Goal: Transaction & Acquisition: Purchase product/service

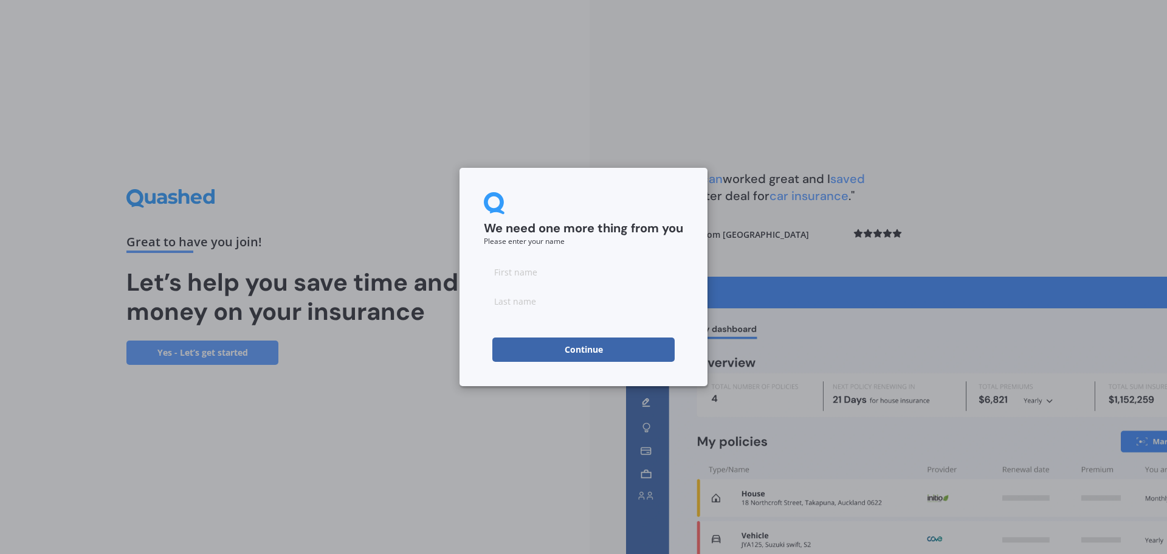
click at [533, 276] on input at bounding box center [583, 272] width 199 height 24
type input "Debbie"
click at [547, 299] on input at bounding box center [583, 301] width 199 height 24
type input "Turner"
click at [576, 347] on button "Continue" at bounding box center [584, 349] width 182 height 24
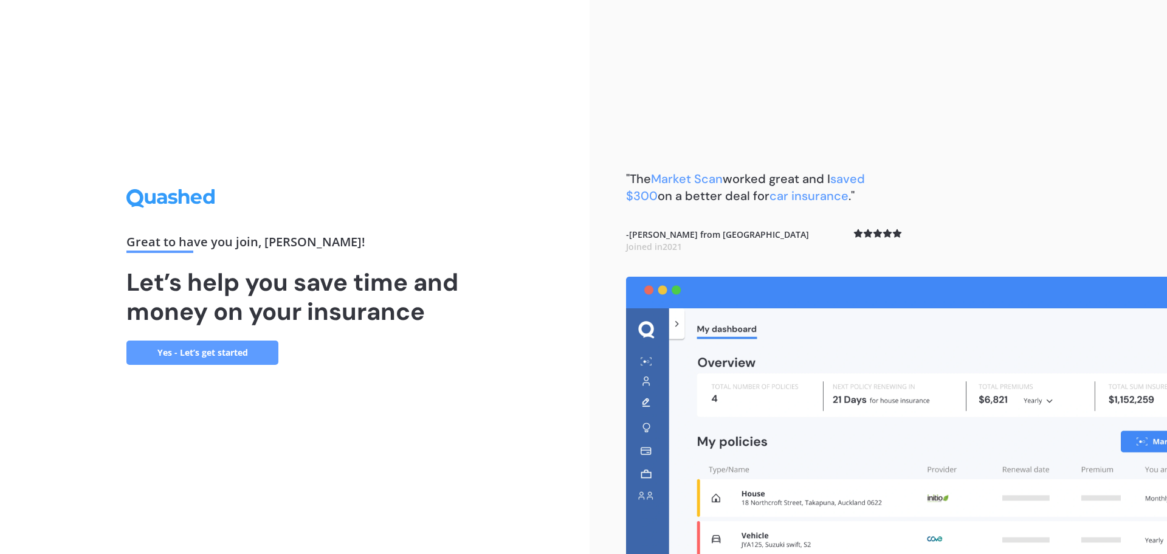
click at [244, 349] on link "Yes - Let’s get started" at bounding box center [202, 353] width 152 height 24
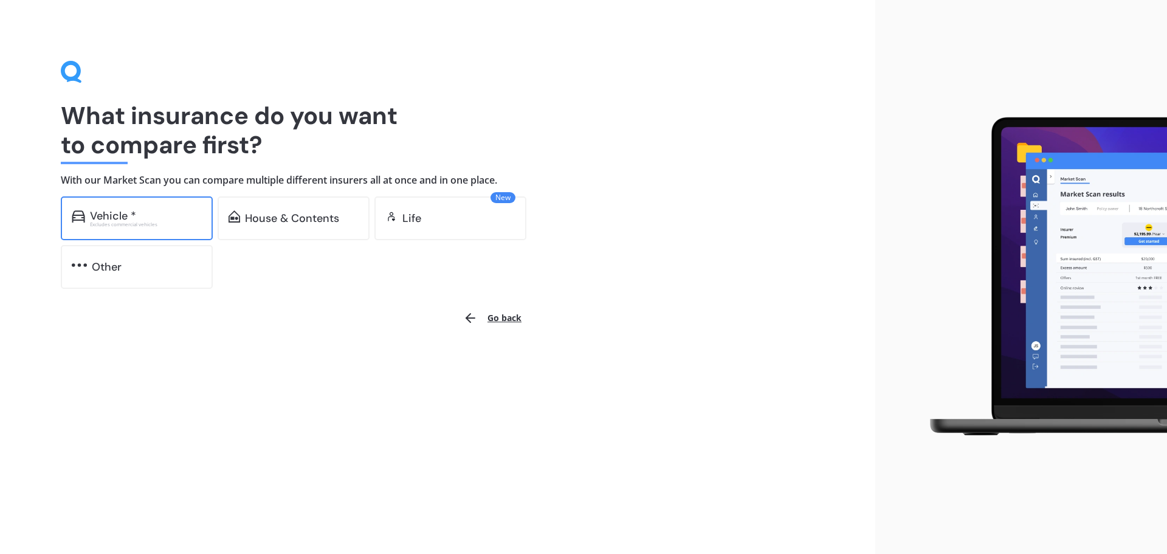
click at [112, 215] on div "Vehicle *" at bounding box center [113, 216] width 46 height 12
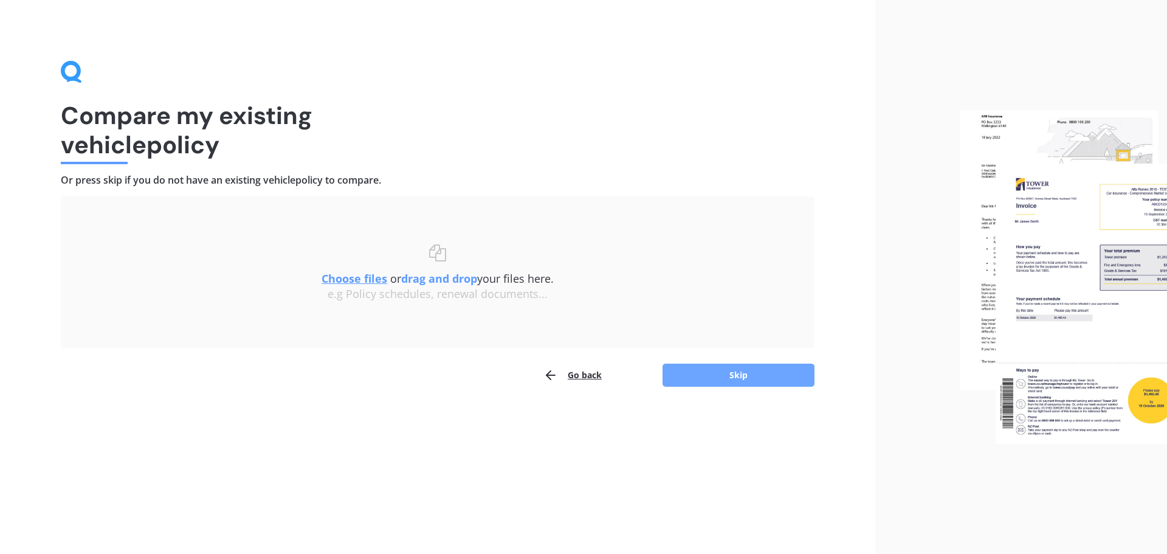
click at [711, 384] on button "Skip" at bounding box center [739, 375] width 152 height 23
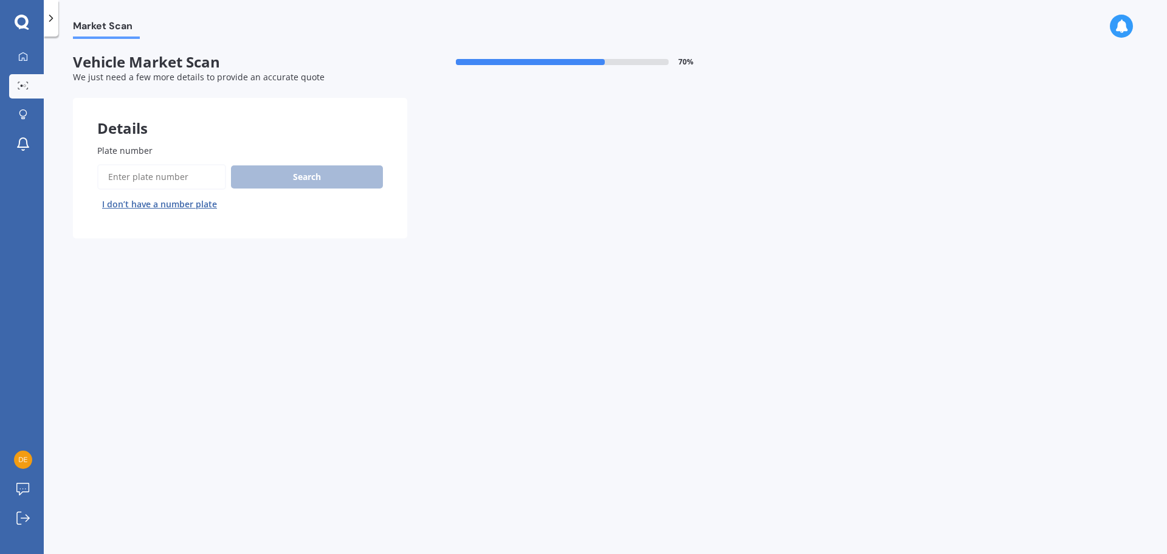
click at [165, 174] on input "Plate number" at bounding box center [161, 177] width 129 height 26
type input "FAP283"
click at [301, 179] on button "Search" at bounding box center [307, 176] width 152 height 23
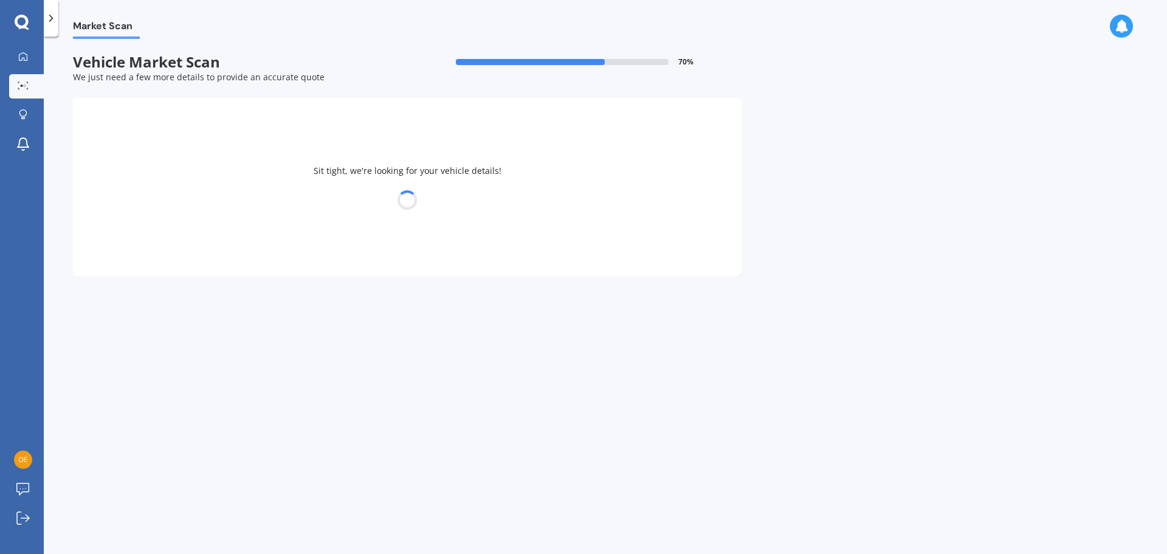
select select "HYUNDAI"
select select "I30"
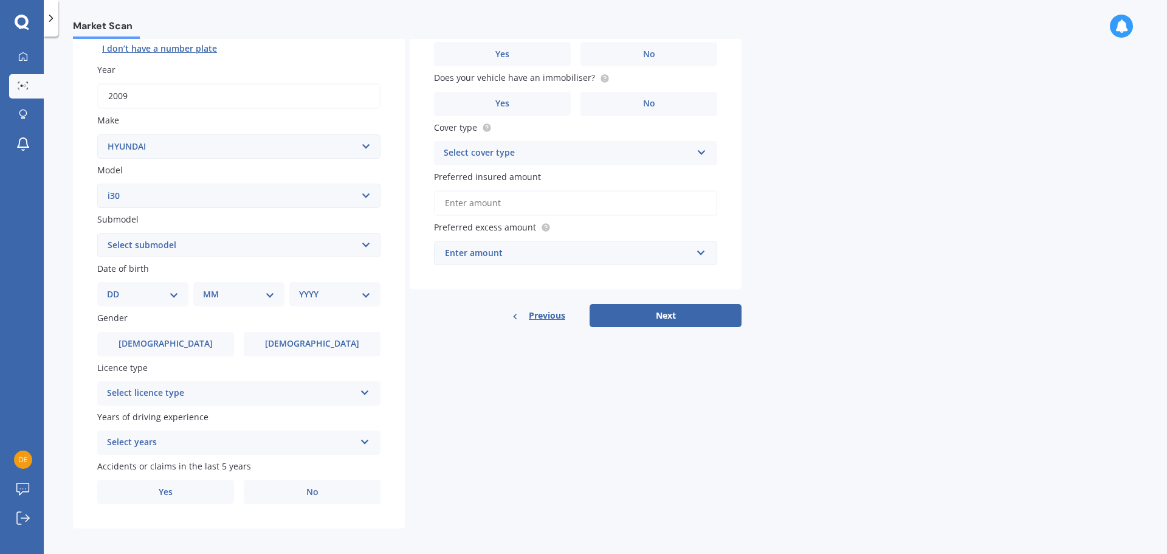
scroll to position [162, 0]
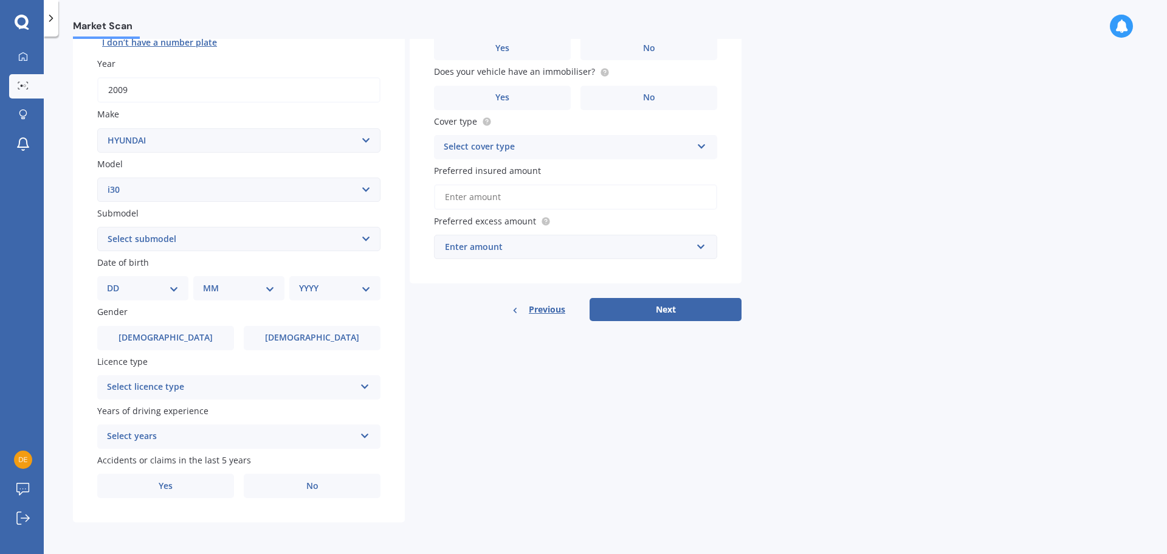
click at [173, 287] on select "DD 01 02 03 04 05 06 07 08 09 10 11 12 13 14 15 16 17 18 19 20 21 22 23 24 25 2…" at bounding box center [143, 288] width 72 height 13
select select "22"
click at [117, 282] on select "DD 01 02 03 04 05 06 07 08 09 10 11 12 13 14 15 16 17 18 19 20 21 22 23 24 25 2…" at bounding box center [143, 288] width 72 height 13
click at [241, 286] on select "MM 01 02 03 04 05 06 07 08 09 10 11 12" at bounding box center [241, 288] width 67 height 13
select select "01"
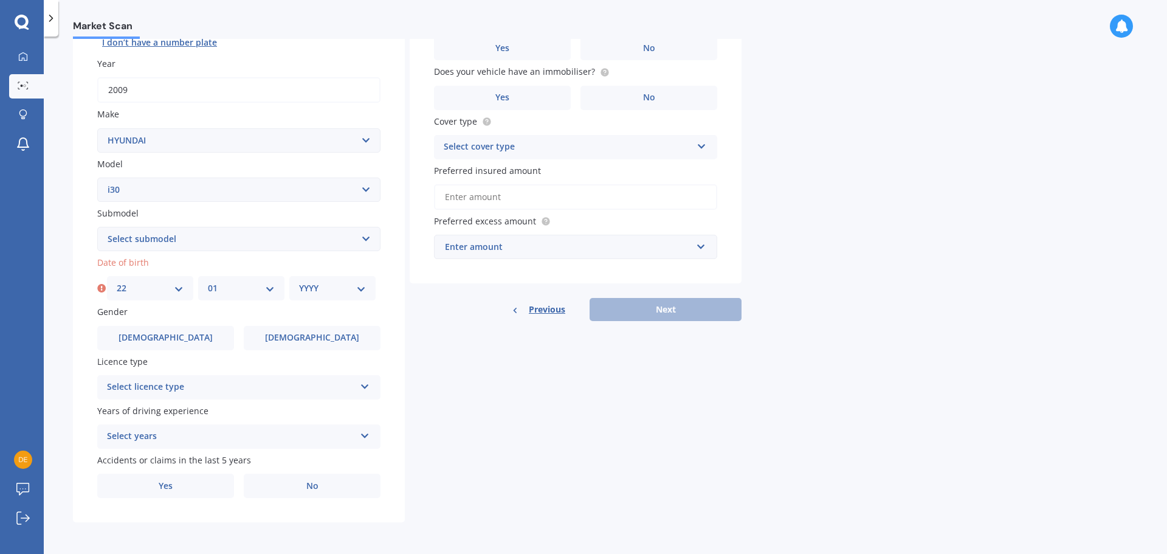
click at [208, 282] on select "MM 01 02 03 04 05 06 07 08 09 10 11 12" at bounding box center [241, 288] width 67 height 13
click at [334, 289] on select "YYYY 2025 2024 2023 2022 2021 2020 2019 2018 2017 2016 2015 2014 2013 2012 2011…" at bounding box center [332, 288] width 67 height 13
select select "1969"
click at [299, 282] on select "YYYY 2025 2024 2023 2022 2021 2020 2019 2018 2017 2016 2015 2014 2013 2012 2011…" at bounding box center [332, 288] width 67 height 13
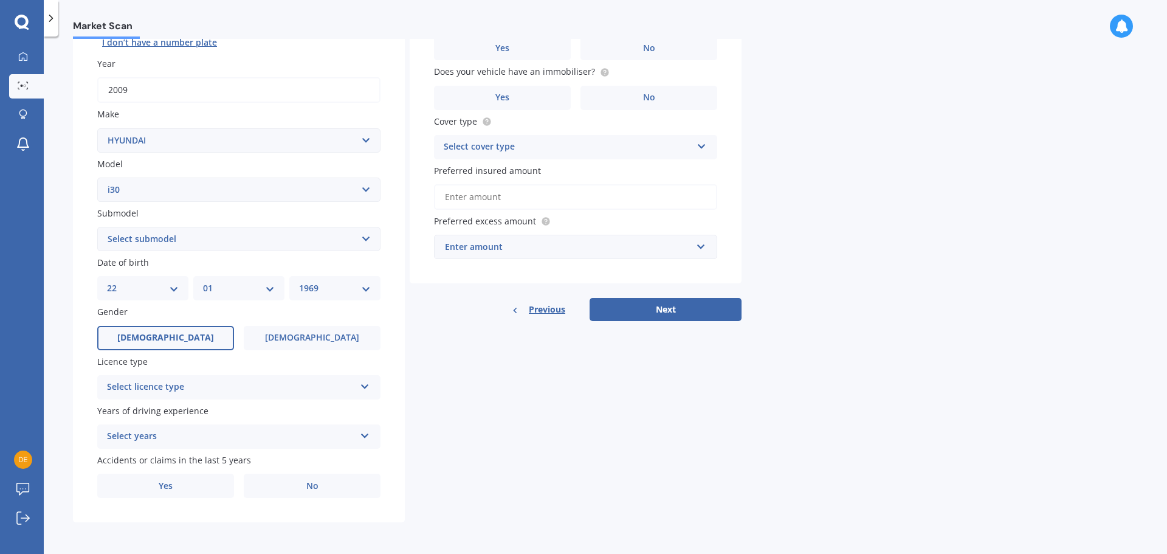
click at [168, 337] on span "Male" at bounding box center [165, 338] width 97 height 10
click at [0, 0] on input "Male" at bounding box center [0, 0] width 0 height 0
click at [223, 386] on div "Select licence type" at bounding box center [231, 387] width 248 height 15
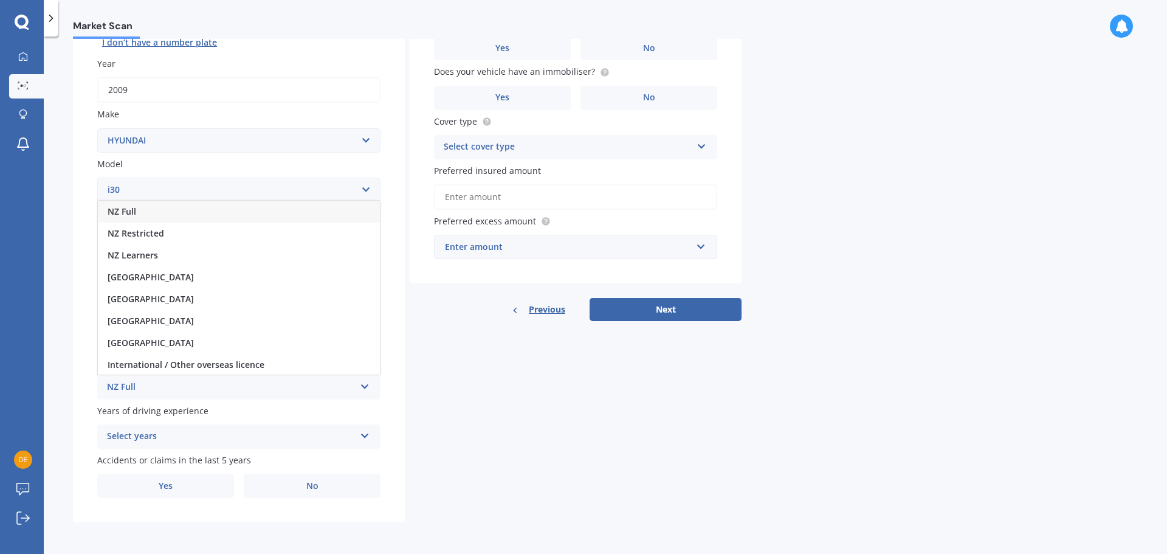
click at [122, 209] on span "NZ Full" at bounding box center [122, 212] width 29 height 12
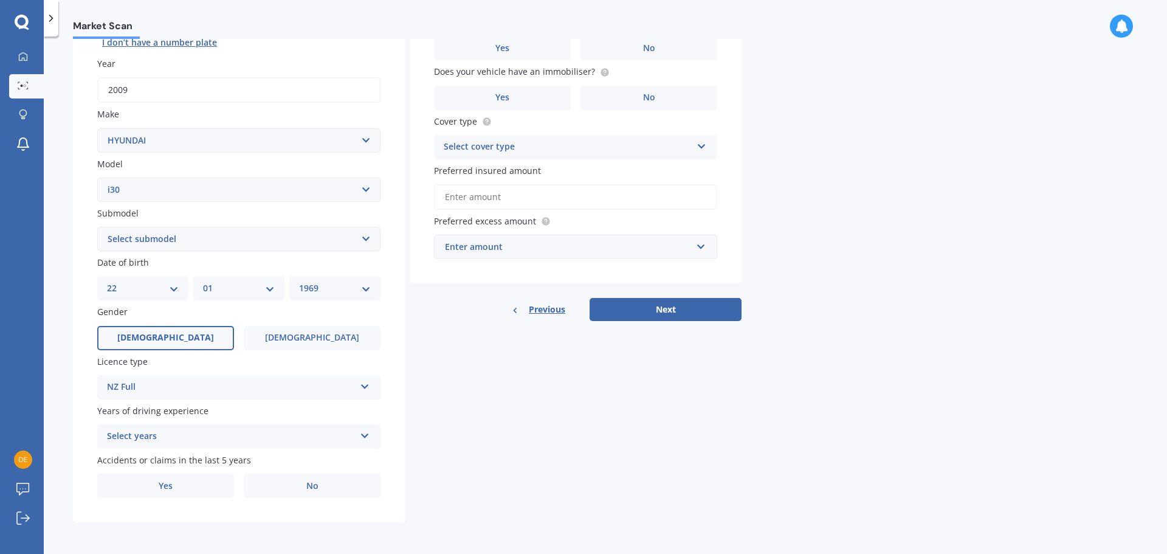
click at [364, 435] on icon at bounding box center [365, 433] width 10 height 9
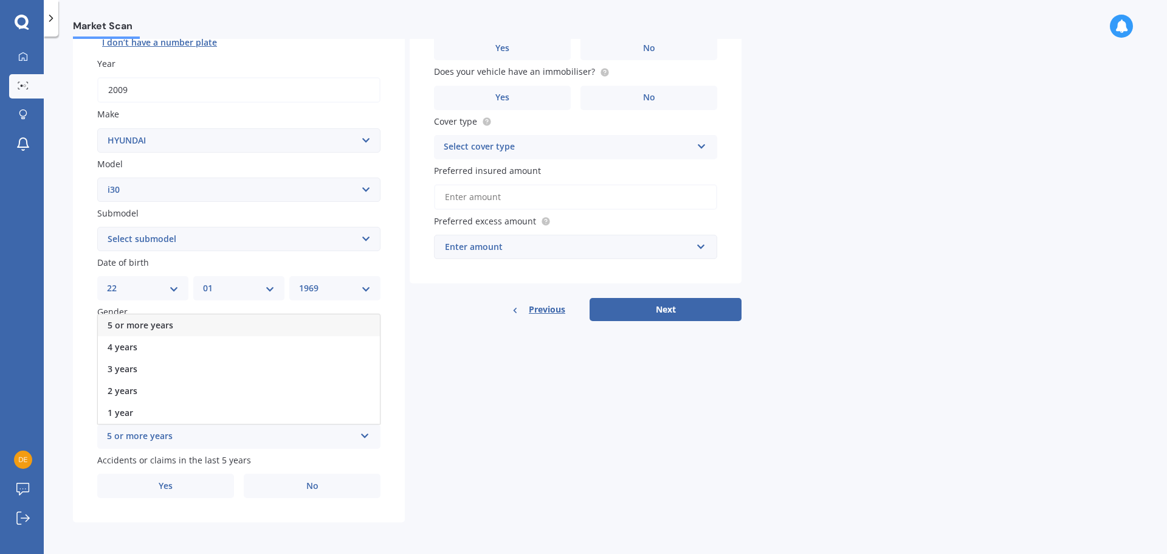
click at [146, 323] on span "5 or more years" at bounding box center [141, 325] width 66 height 12
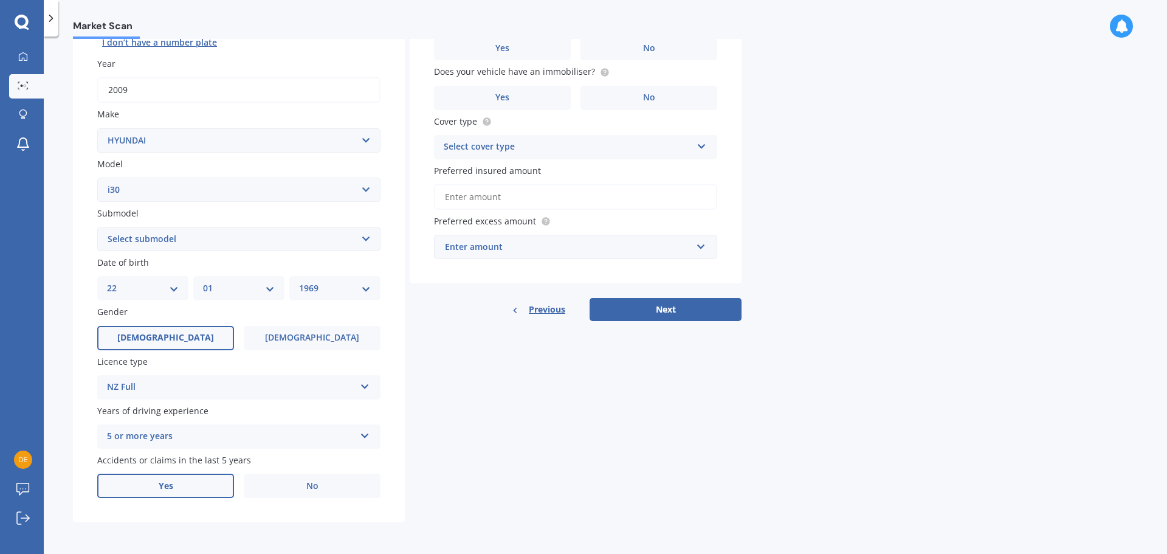
click at [164, 485] on span "Yes" at bounding box center [166, 486] width 15 height 10
click at [0, 0] on input "Yes" at bounding box center [0, 0] width 0 height 0
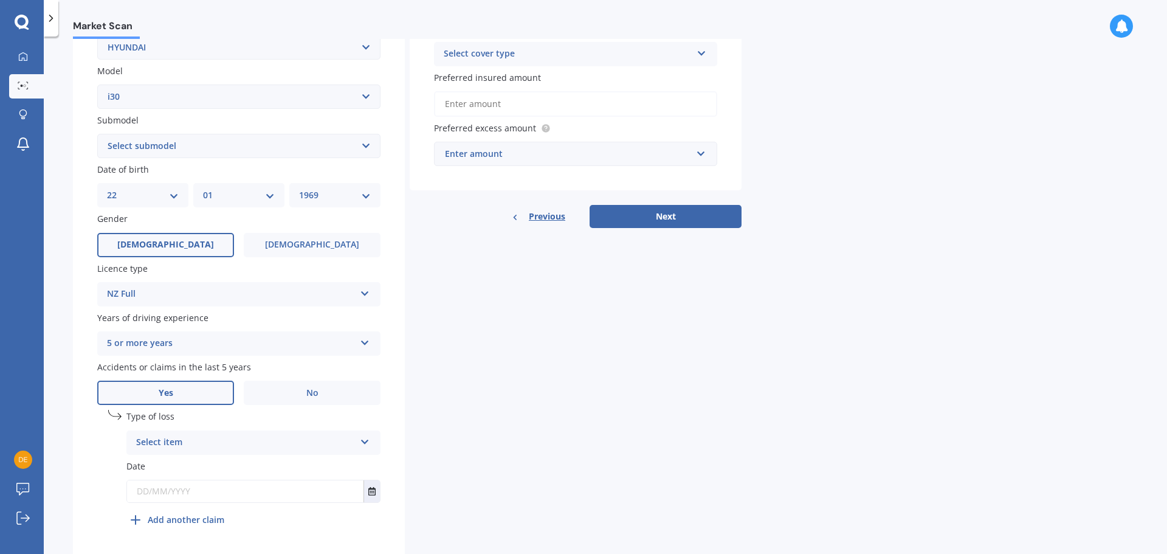
scroll to position [294, 0]
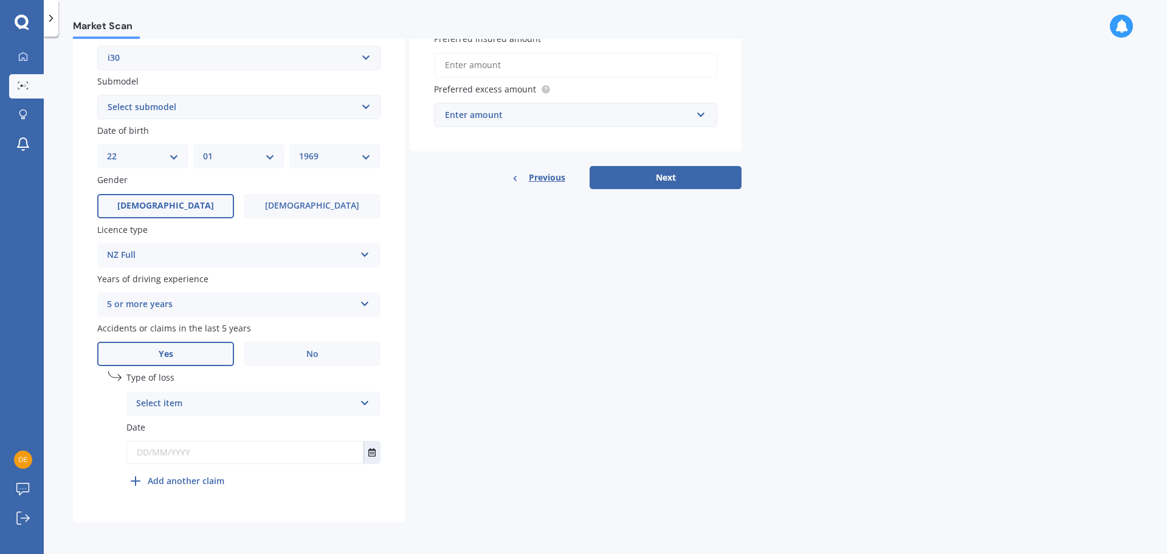
click at [362, 402] on icon at bounding box center [365, 400] width 10 height 9
click at [192, 427] on span "At fault accident" at bounding box center [171, 427] width 69 height 12
click at [375, 451] on icon "Select date" at bounding box center [371, 452] width 7 height 9
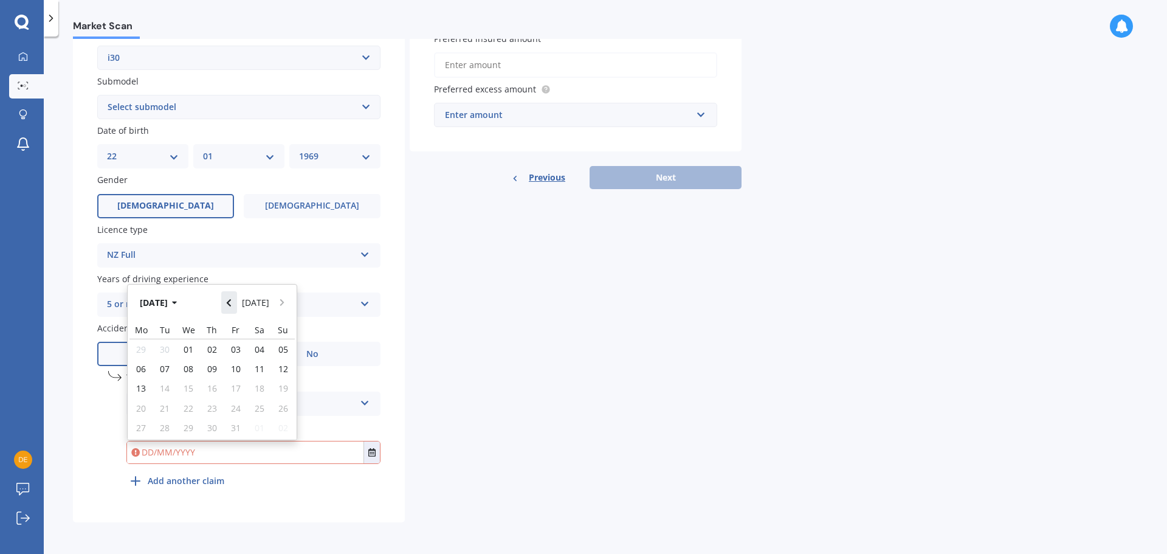
click at [232, 302] on icon "Navigate back" at bounding box center [228, 303] width 5 height 9
click at [232, 303] on icon "Navigate back" at bounding box center [228, 303] width 5 height 9
click at [161, 349] on span "01" at bounding box center [165, 350] width 10 height 12
type input "01/07/2025"
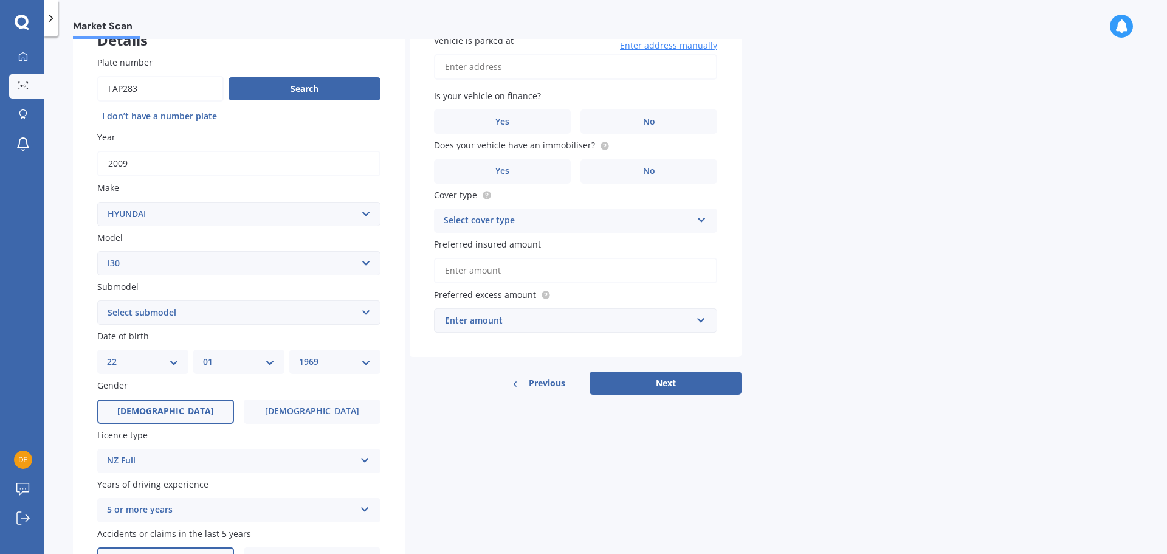
scroll to position [0, 0]
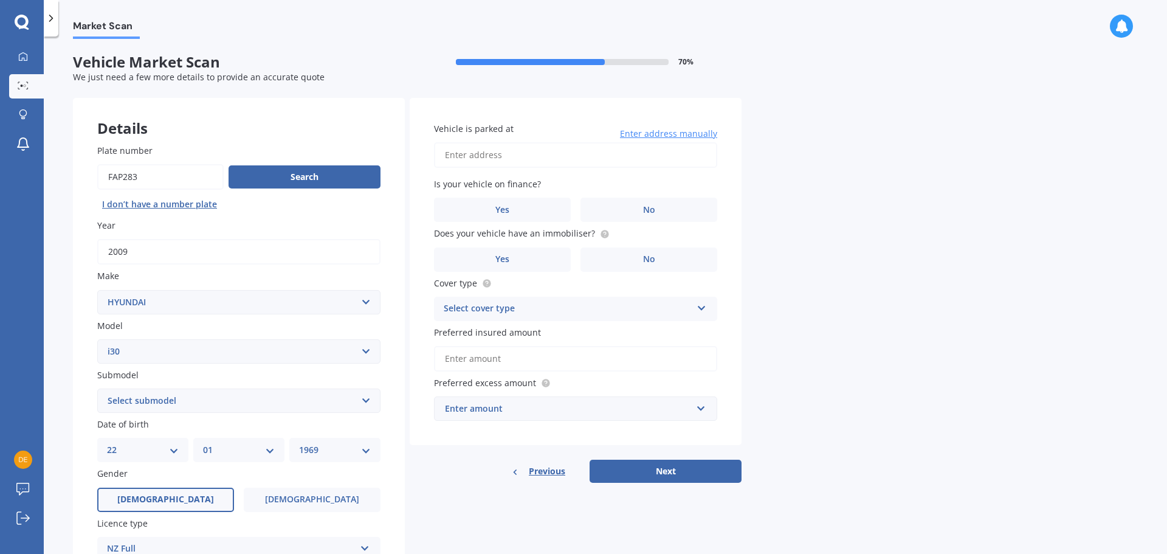
click at [696, 139] on span "Enter address manually" at bounding box center [668, 134] width 97 height 12
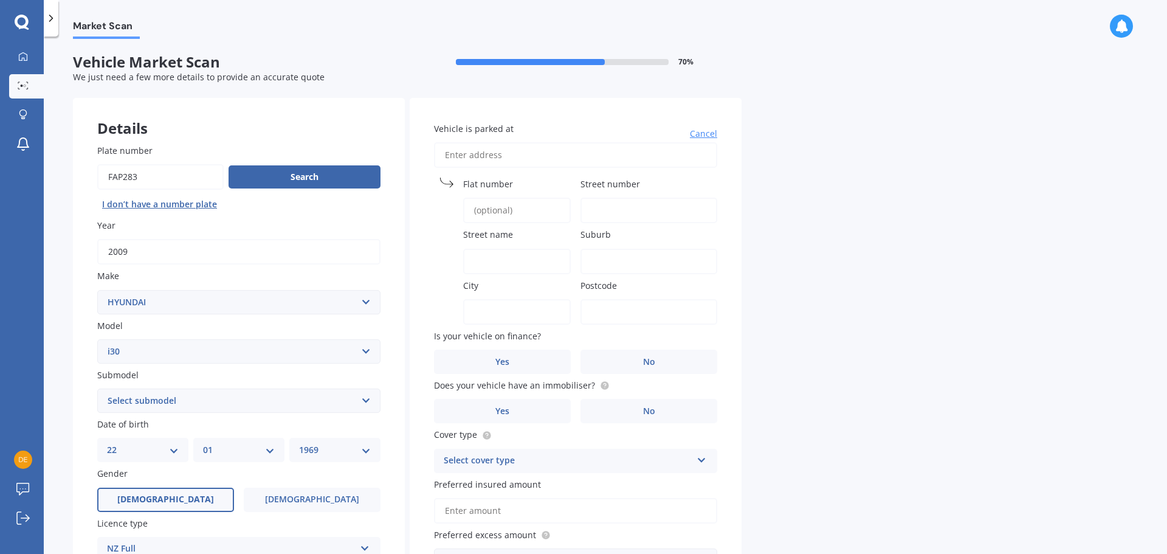
click at [616, 183] on span "Street number" at bounding box center [611, 184] width 60 height 12
click at [616, 198] on input "Street number" at bounding box center [649, 211] width 137 height 26
click at [608, 161] on input "Vehicle is parked at" at bounding box center [575, 155] width 283 height 26
type input "3 Cheviot Road"
type input "3"
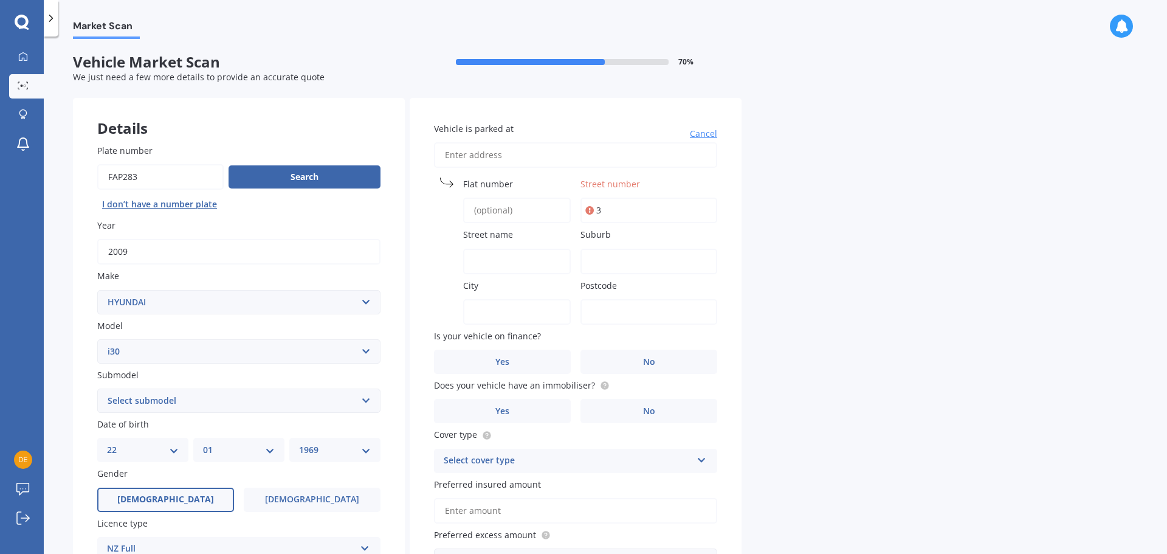
type input "Cheviot Road"
type input "Lowry Bay"
type input "5013"
click at [644, 361] on span "No" at bounding box center [649, 362] width 12 height 10
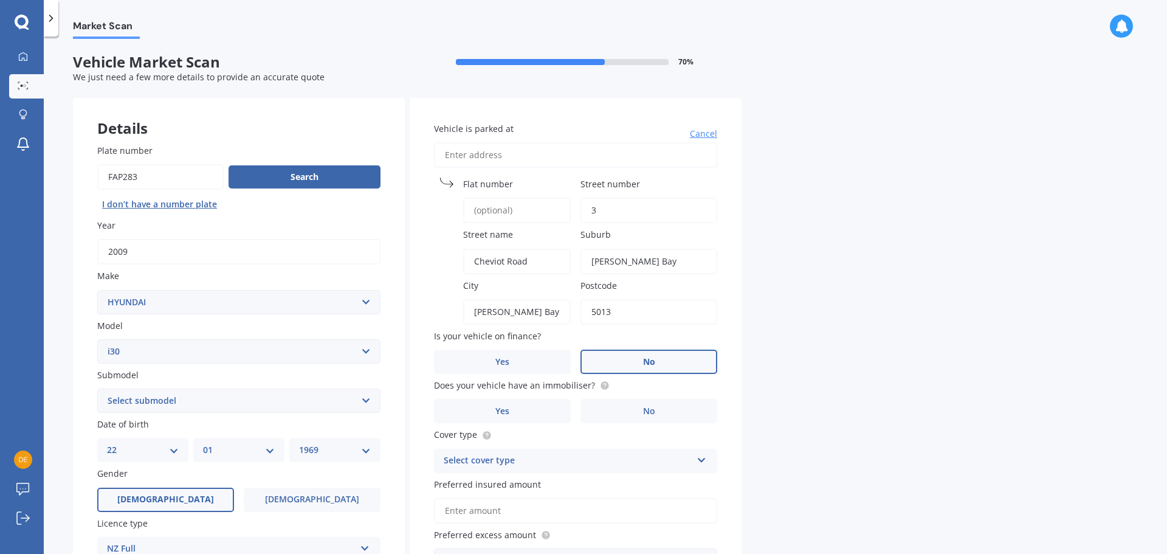
click at [0, 0] on input "No" at bounding box center [0, 0] width 0 height 0
click at [649, 410] on span "No" at bounding box center [649, 411] width 12 height 10
click at [0, 0] on input "No" at bounding box center [0, 0] width 0 height 0
click at [699, 461] on icon at bounding box center [702, 458] width 10 height 9
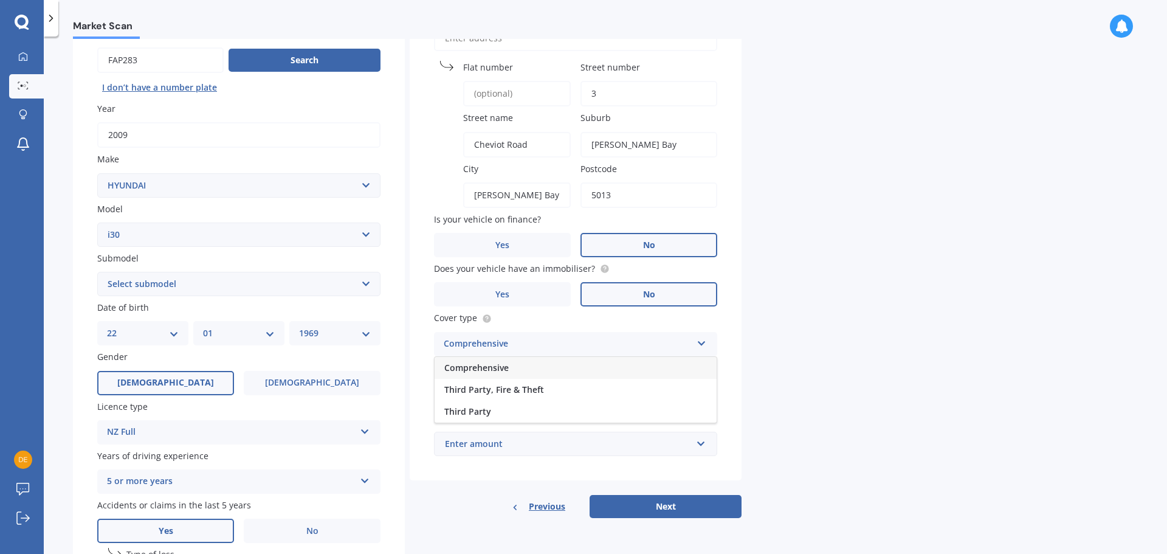
scroll to position [144, 0]
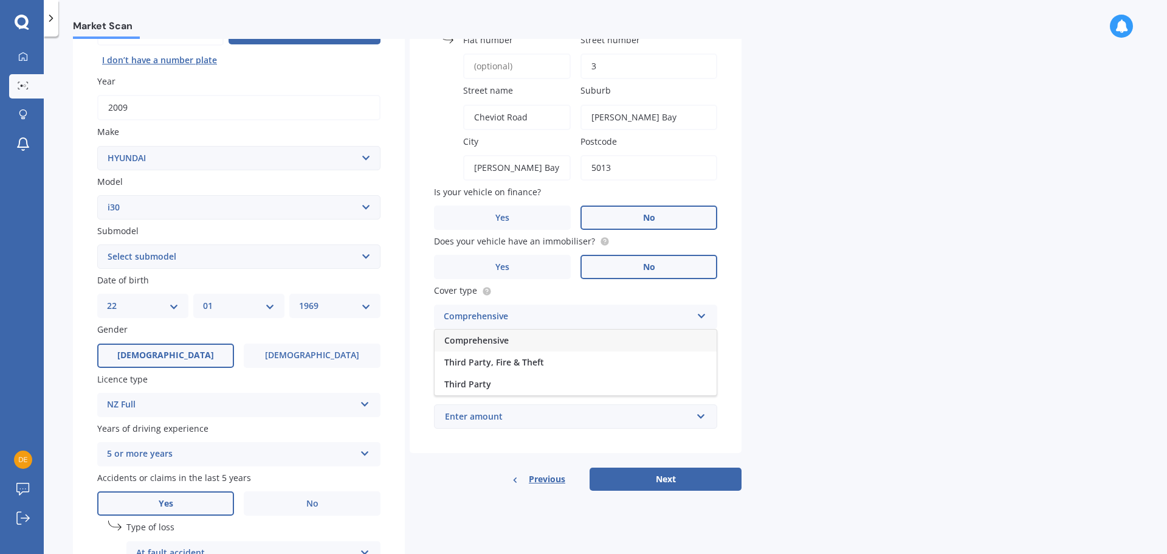
click at [479, 339] on span "Comprehensive" at bounding box center [476, 340] width 64 height 12
click at [502, 368] on input "Preferred insured amount" at bounding box center [575, 367] width 283 height 26
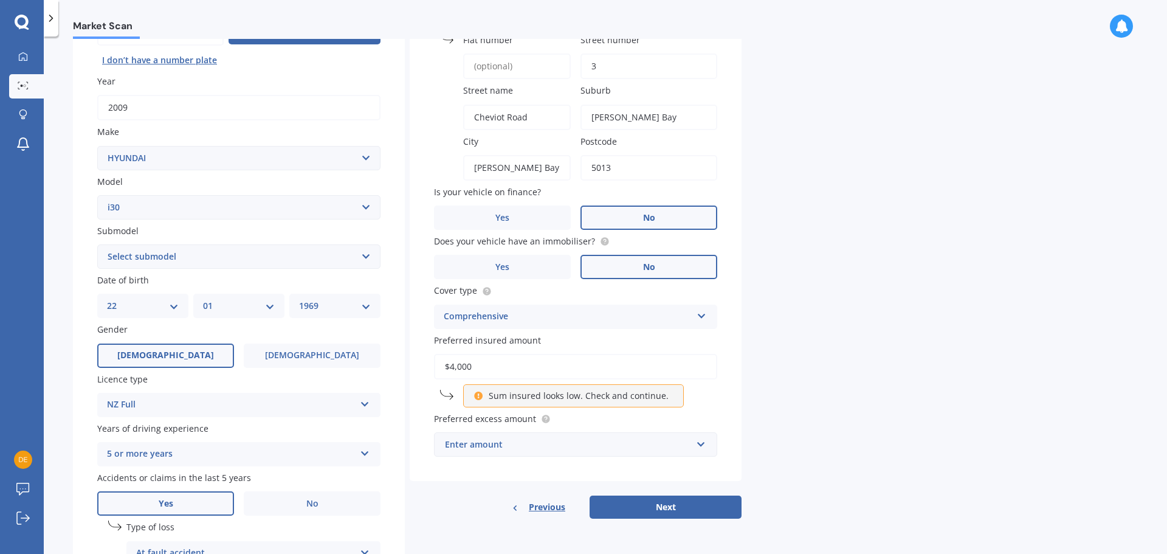
type input "$4,000"
click at [826, 376] on div "Market Scan Vehicle Market Scan 70 % We just need a few more details to provide…" at bounding box center [606, 297] width 1124 height 517
click at [553, 444] on div "Enter amount" at bounding box center [568, 444] width 247 height 13
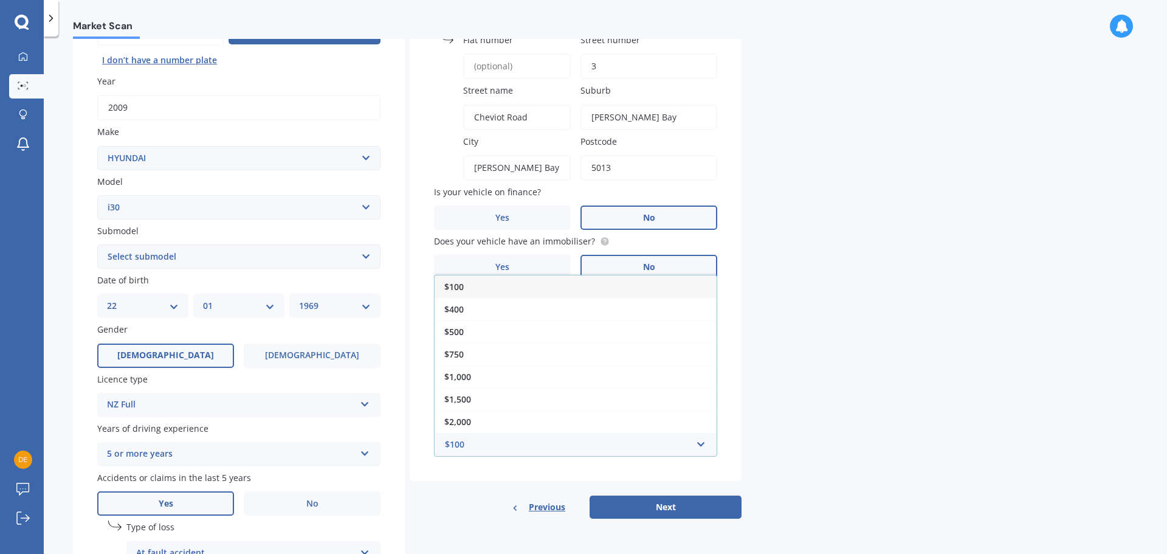
click at [456, 286] on span "$100" at bounding box center [453, 287] width 19 height 12
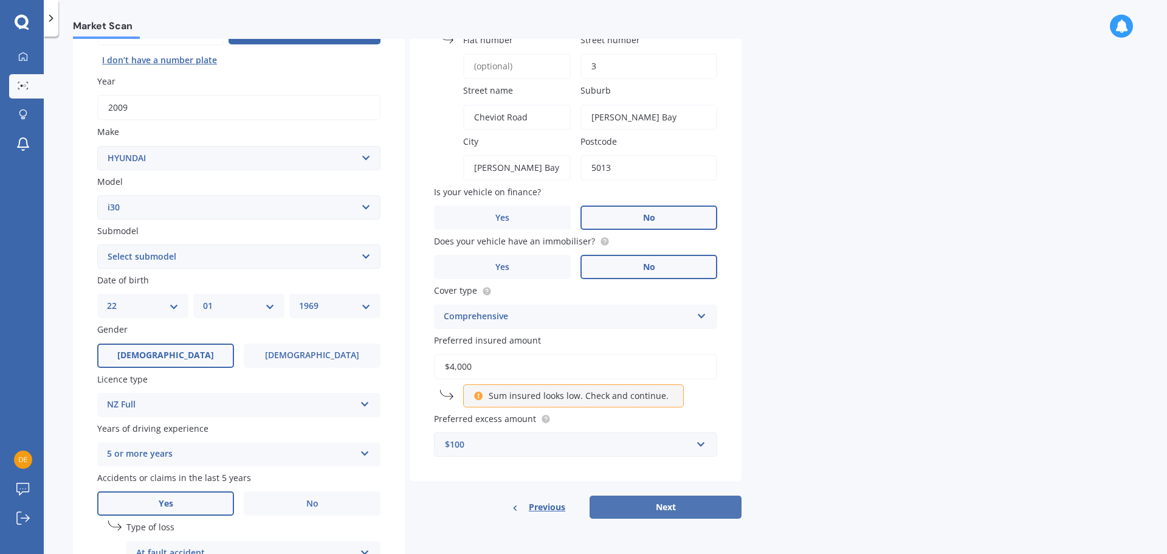
click at [645, 507] on button "Next" at bounding box center [666, 507] width 152 height 23
click at [364, 257] on select "Select submodel Diesel Turbo Hatchback Petrol Turbo Station Wagon 1.6A4" at bounding box center [238, 256] width 283 height 24
select select "HATCHBACK"
click at [97, 244] on select "Select submodel Diesel Turbo Hatchback Petrol Turbo Station Wagon 1.6A4" at bounding box center [238, 256] width 283 height 24
click at [691, 514] on button "Next" at bounding box center [666, 507] width 152 height 23
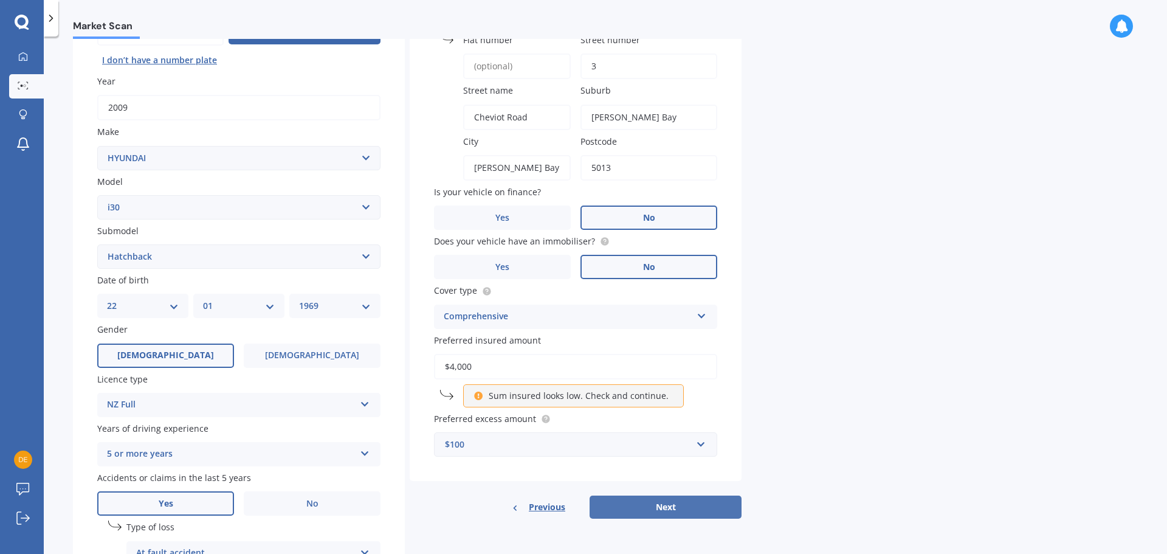
select select "22"
select select "01"
select select "1969"
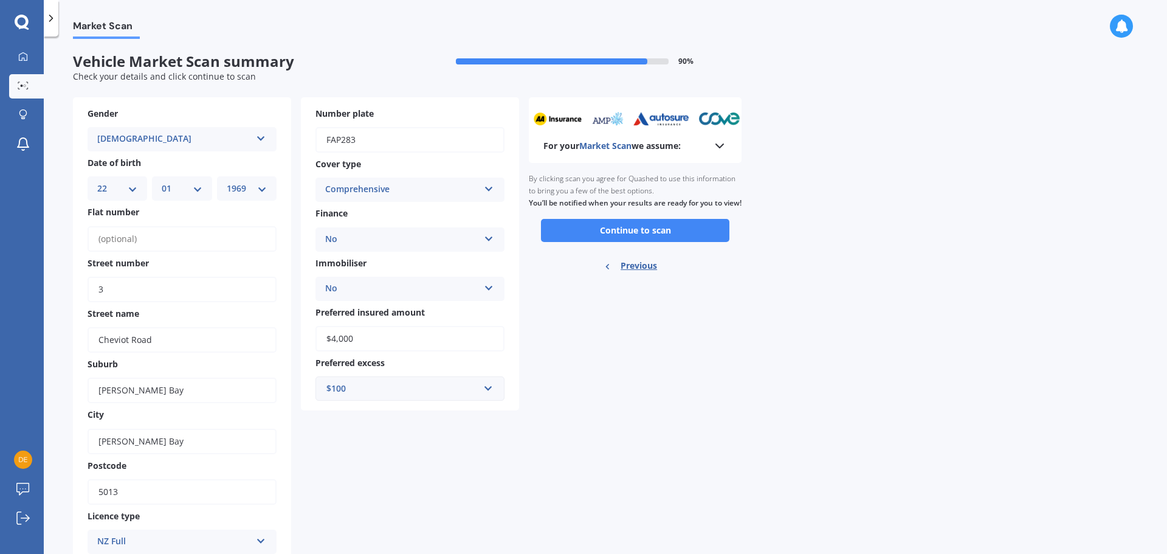
scroll to position [0, 0]
click at [716, 243] on button "Continue to scan" at bounding box center [635, 231] width 188 height 23
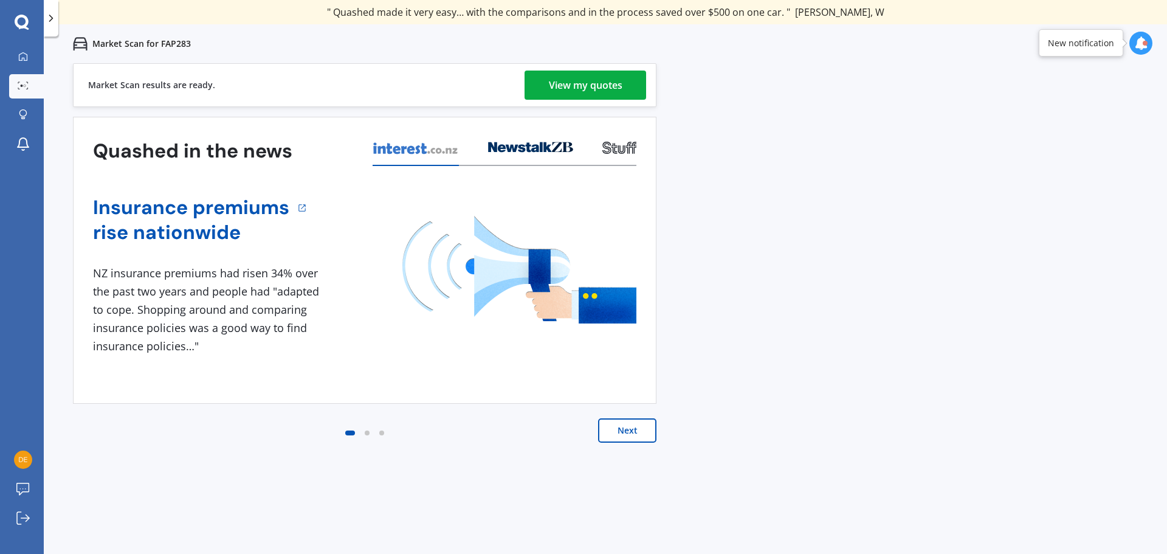
click at [561, 87] on div "View my quotes" at bounding box center [586, 85] width 74 height 29
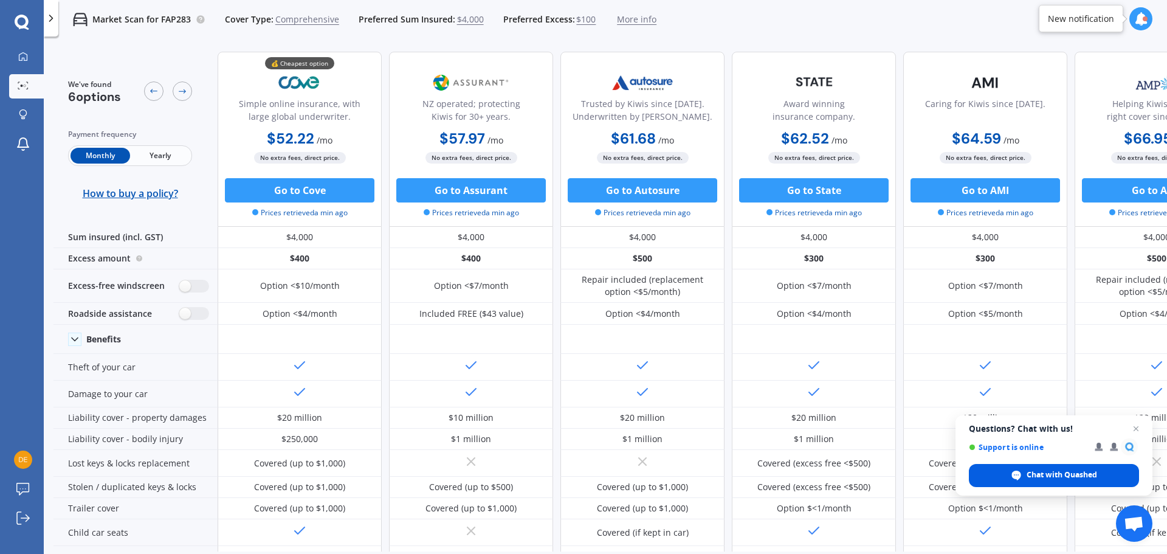
click at [1048, 476] on span "Chat with Quashed" at bounding box center [1062, 474] width 71 height 11
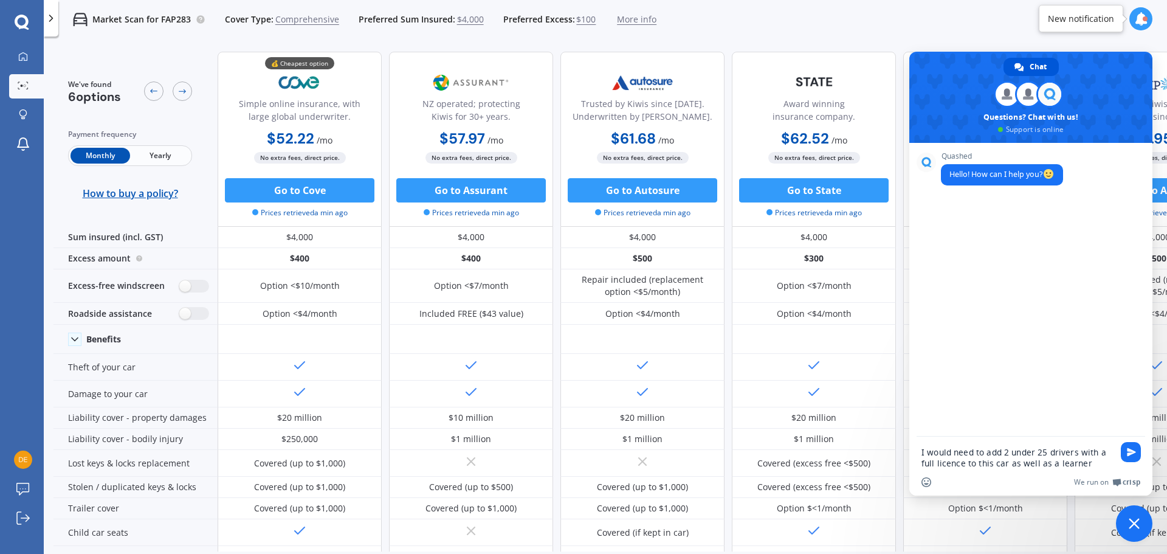
type textarea "I would need to add 2 under 25 drivers with a full licence to this car as well …"
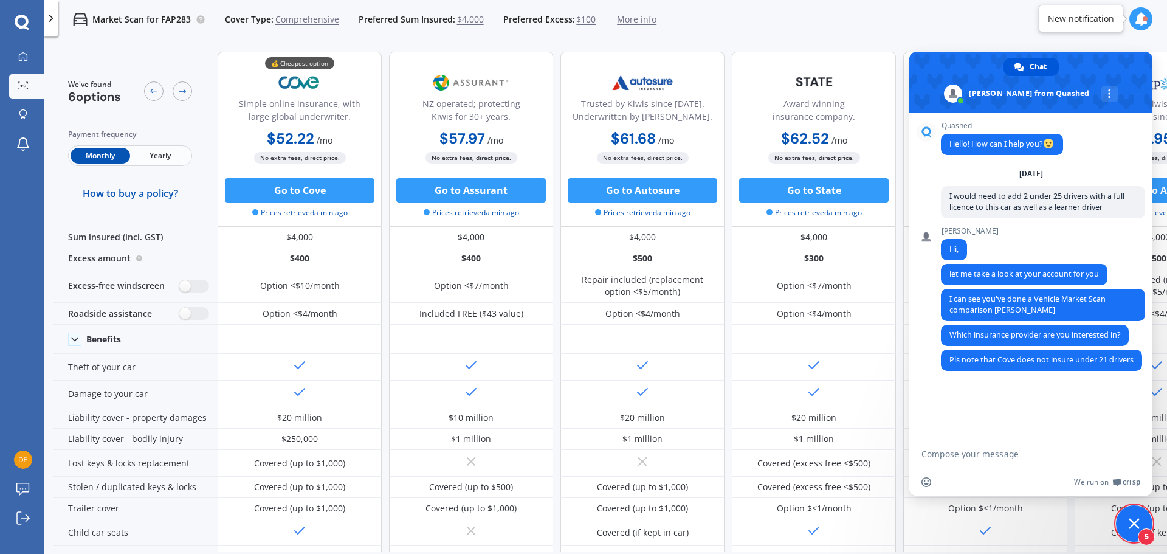
click at [958, 454] on textarea "Compose your message..." at bounding box center [1018, 454] width 192 height 11
type textarea "Assurant and Autosure please"
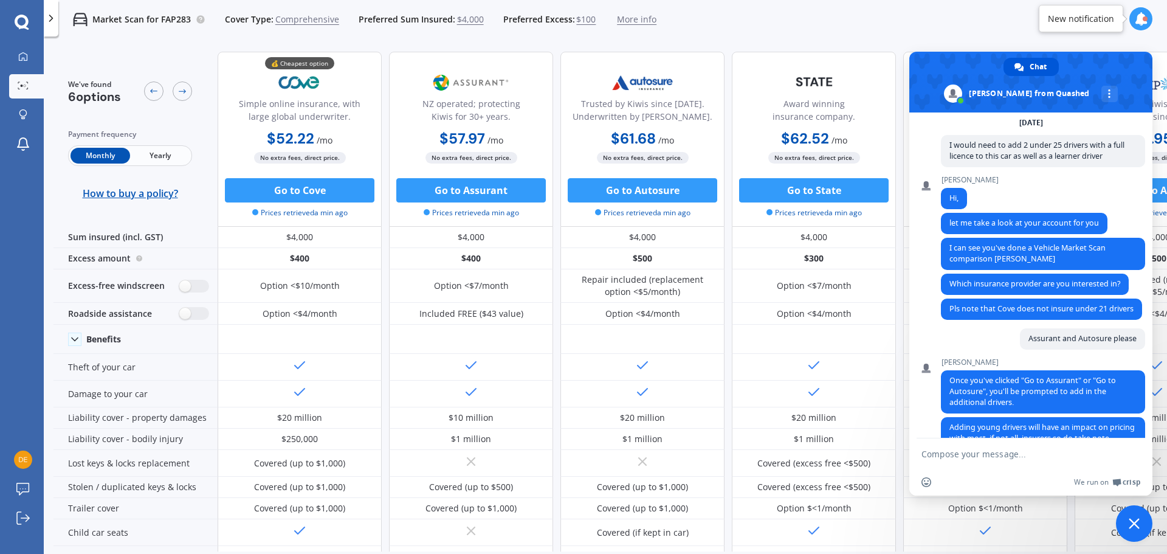
scroll to position [87, 0]
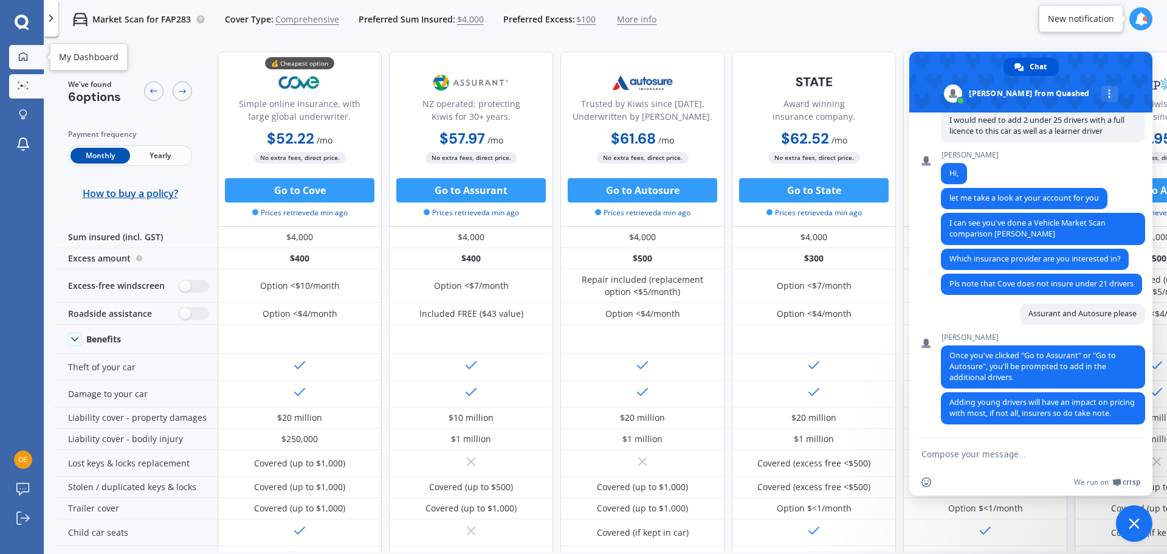
click at [24, 50] on link "My Dashboard" at bounding box center [26, 57] width 35 height 24
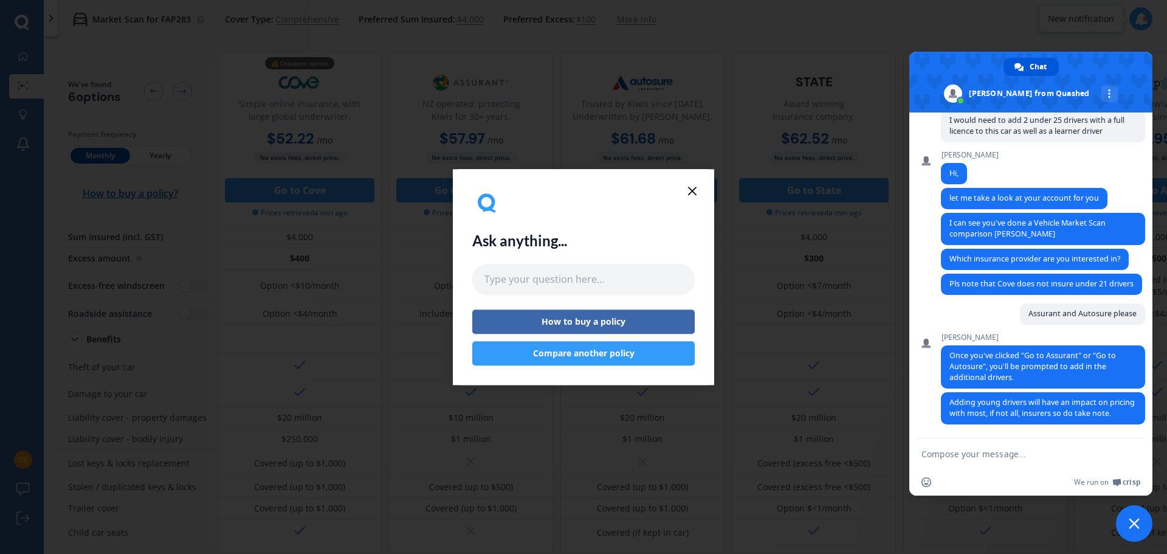
click at [581, 352] on button "Compare another policy" at bounding box center [583, 353] width 223 height 24
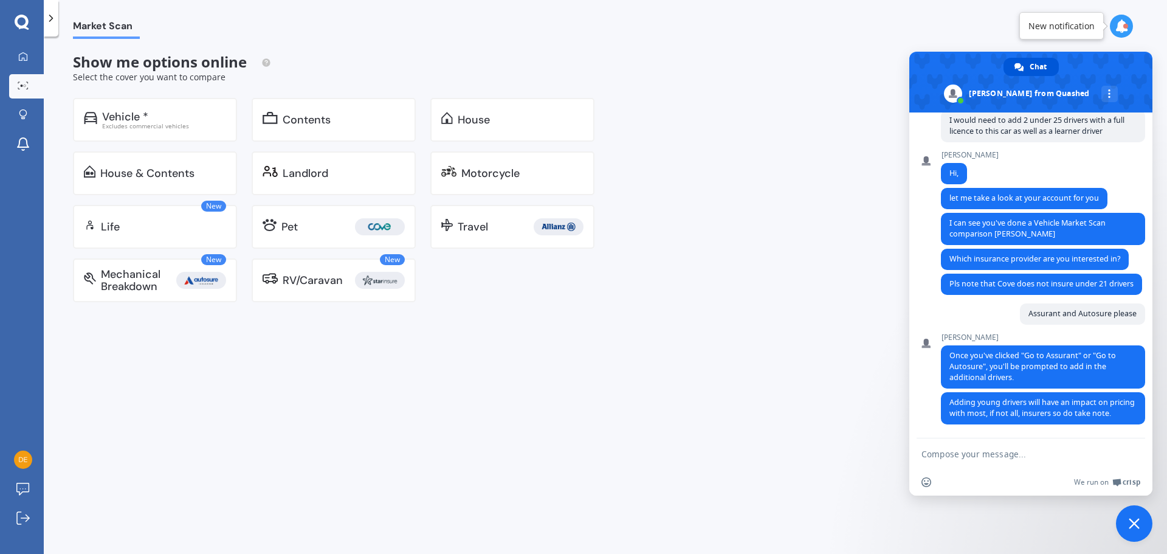
click at [1127, 502] on div "Market Scan Show me options online Select the cover you want to compare Vehicle…" at bounding box center [606, 297] width 1124 height 517
click at [1134, 523] on span "Close chat" at bounding box center [1134, 523] width 11 height 11
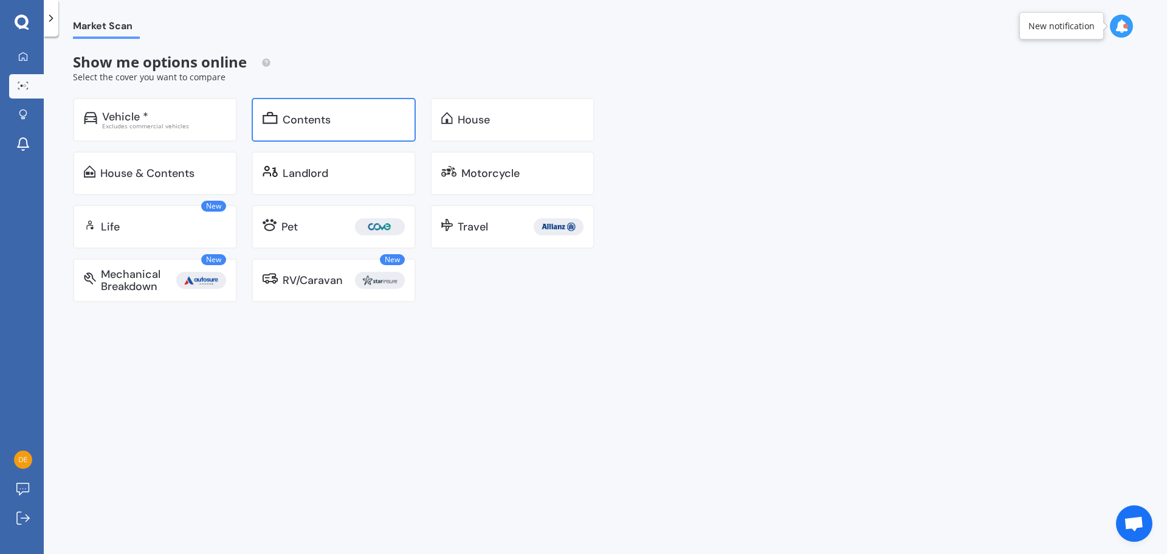
click at [290, 120] on div "Contents" at bounding box center [307, 120] width 48 height 12
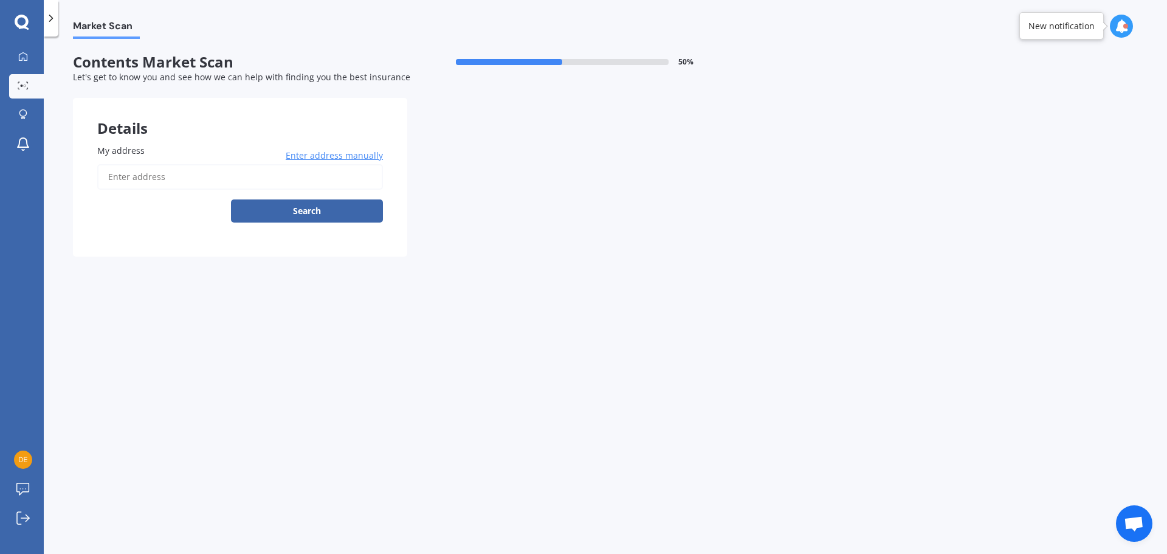
click at [148, 176] on input "My address" at bounding box center [240, 177] width 286 height 26
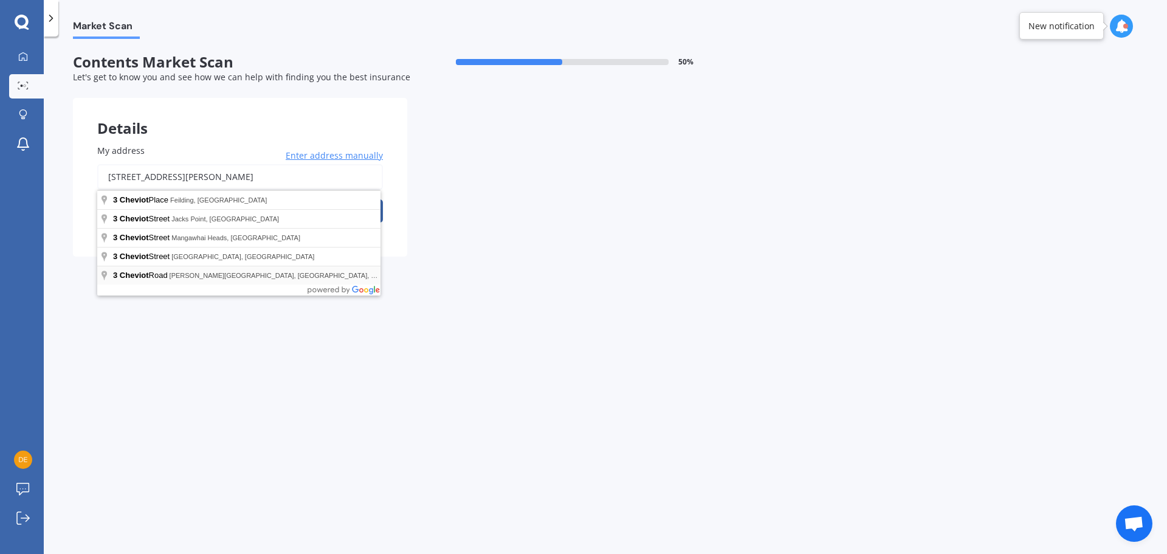
type input "3 Cheviot Road, Lowry Bay, Lower Hutt 5013"
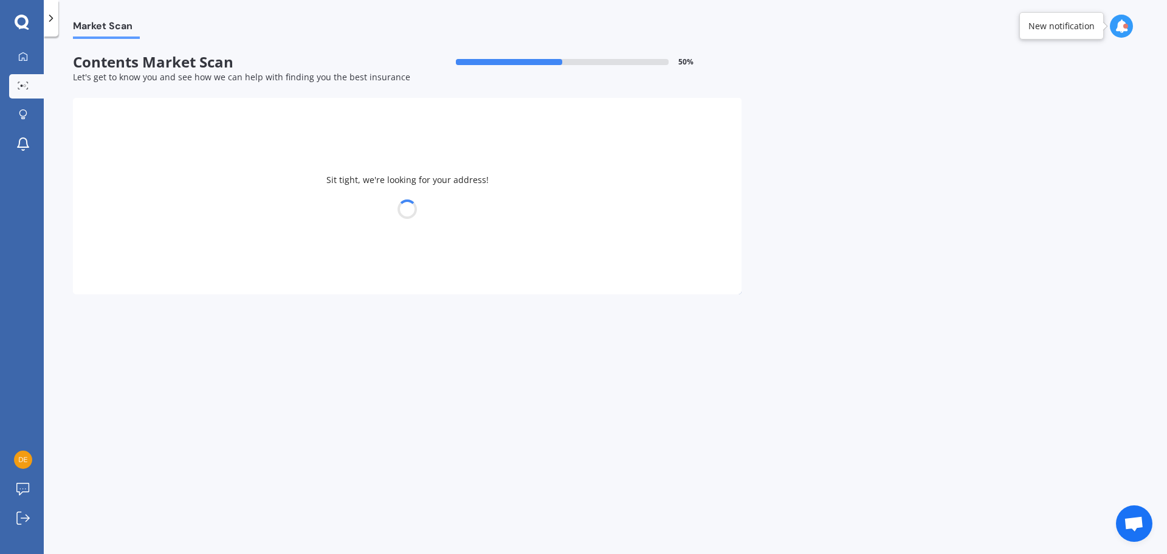
select select "22"
select select "01"
select select "1969"
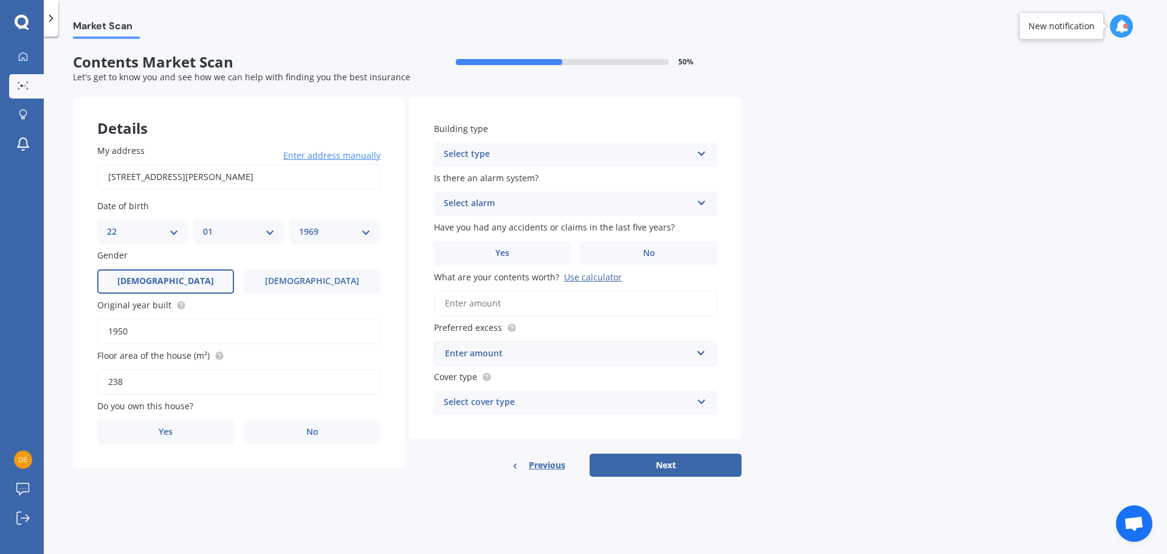
click at [131, 330] on input "1950" at bounding box center [238, 332] width 283 height 26
type input "1940"
click at [136, 380] on input "238" at bounding box center [238, 382] width 283 height 26
type input "2"
type input "300"
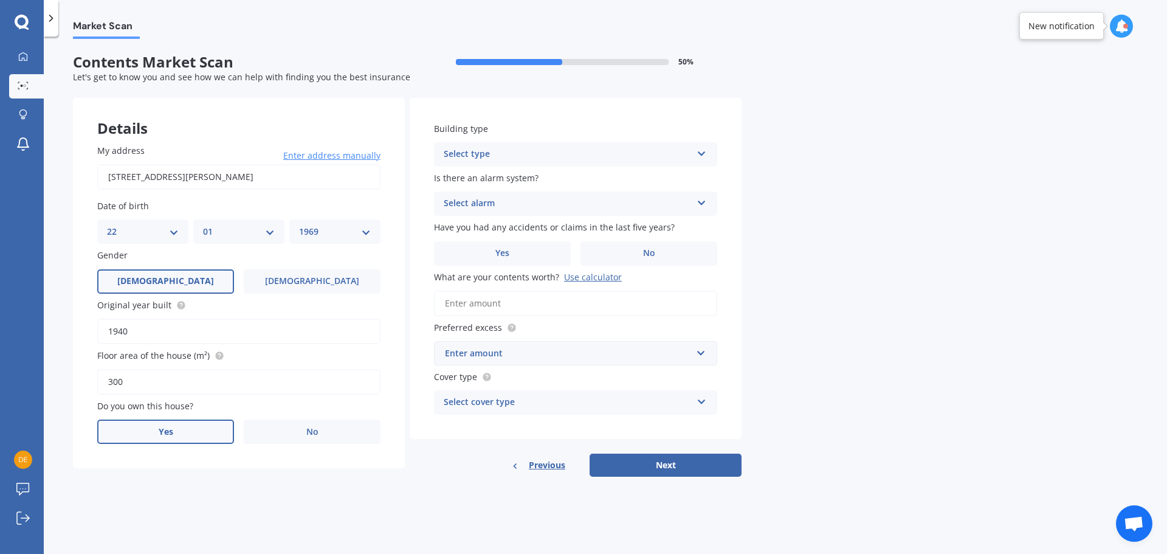
click at [170, 431] on span "Yes" at bounding box center [166, 432] width 15 height 10
click at [0, 0] on input "Yes" at bounding box center [0, 0] width 0 height 0
click at [700, 149] on icon at bounding box center [702, 151] width 10 height 9
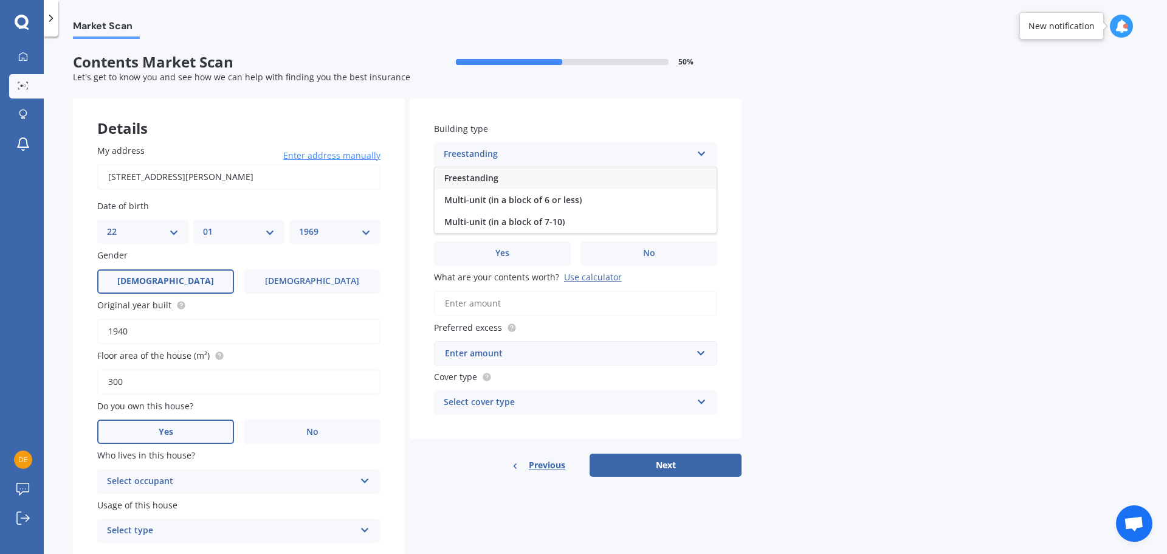
click at [494, 175] on span "Freestanding" at bounding box center [471, 178] width 54 height 12
click at [702, 201] on icon at bounding box center [702, 200] width 10 height 9
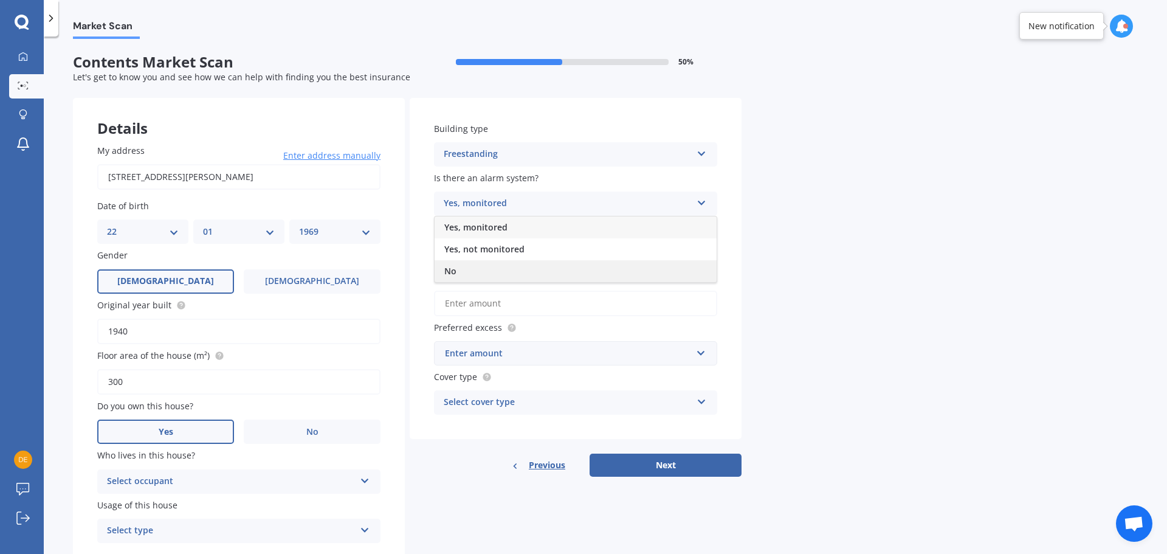
click at [458, 267] on div "No" at bounding box center [576, 271] width 282 height 22
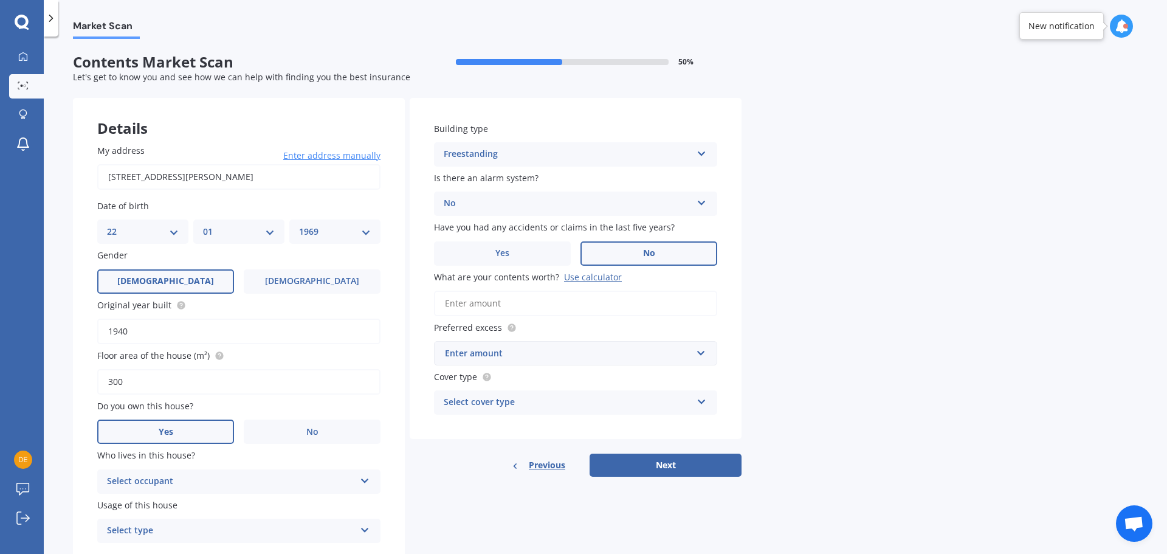
click at [650, 249] on span "No" at bounding box center [649, 253] width 12 height 10
click at [0, 0] on input "No" at bounding box center [0, 0] width 0 height 0
click at [494, 299] on input "What are your contents worth? Use calculator" at bounding box center [575, 304] width 283 height 26
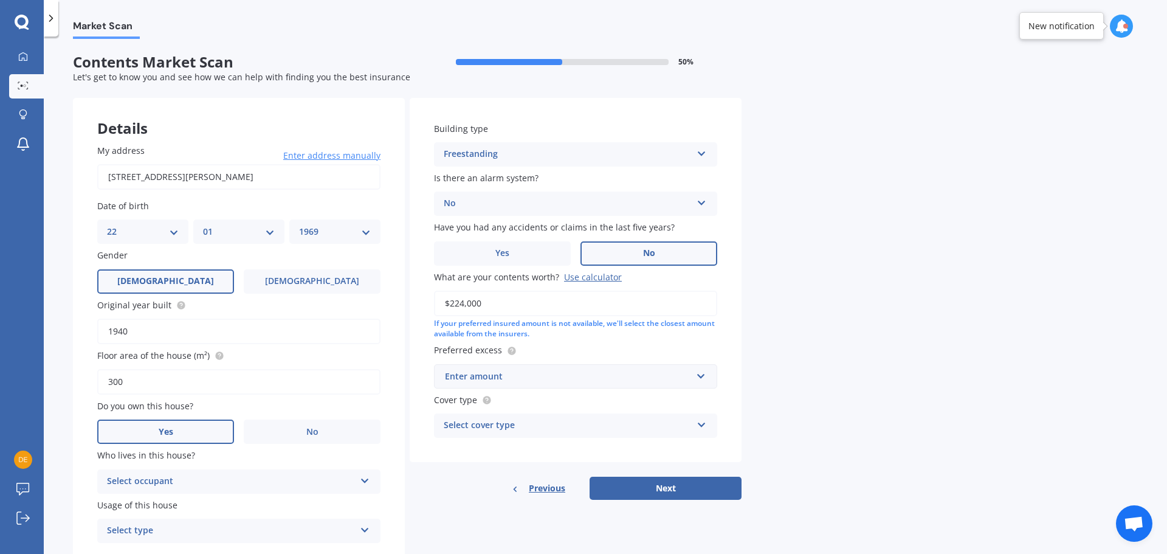
type input "$224,000"
click at [882, 325] on div "Market Scan Contents Market Scan 50 % Let's get to know you and see how we can …" at bounding box center [606, 297] width 1124 height 517
click at [705, 376] on input "text" at bounding box center [571, 376] width 272 height 23
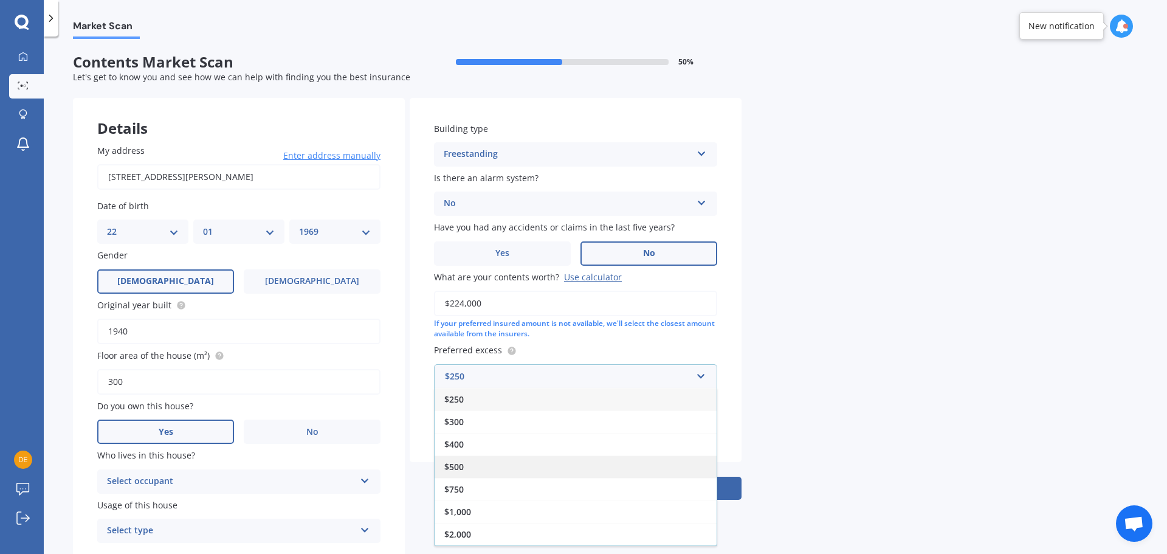
click at [460, 466] on span "$500" at bounding box center [453, 467] width 19 height 12
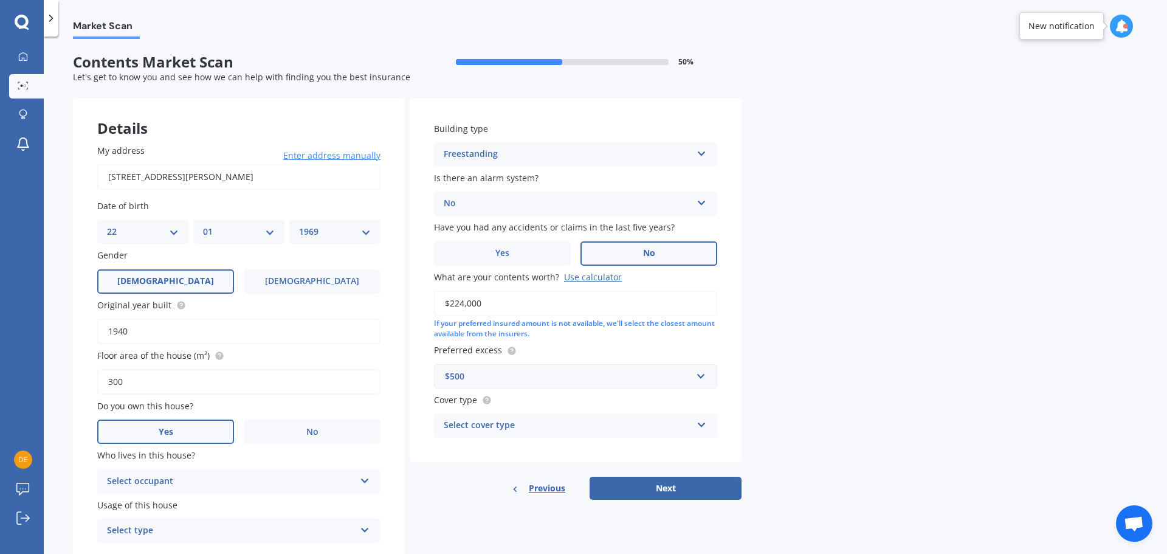
click at [703, 424] on icon at bounding box center [702, 422] width 10 height 9
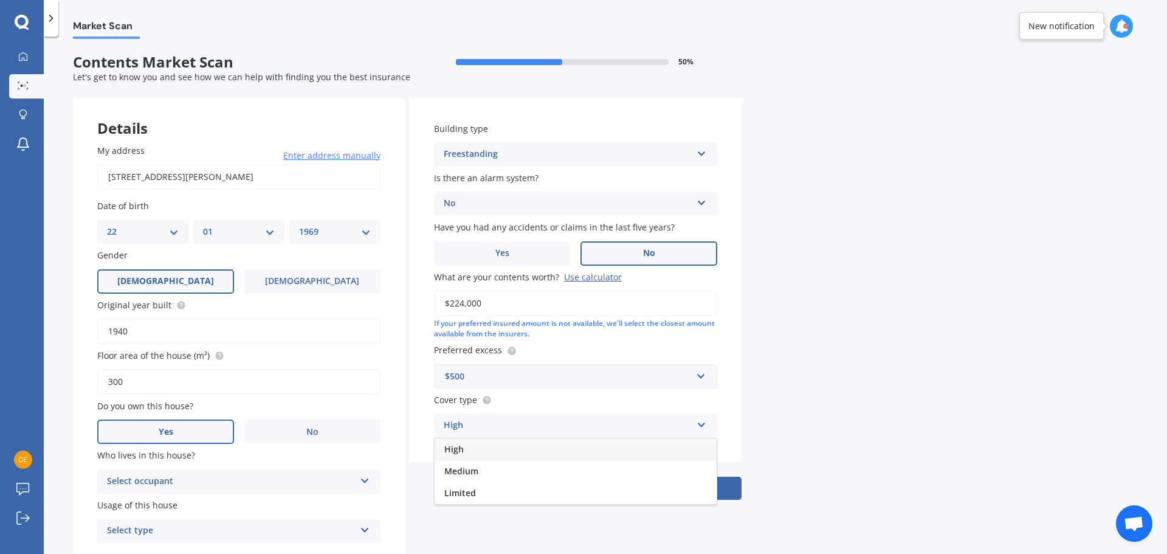
click at [456, 451] on span "High" at bounding box center [453, 449] width 19 height 12
click at [688, 485] on button "Next" at bounding box center [666, 488] width 152 height 23
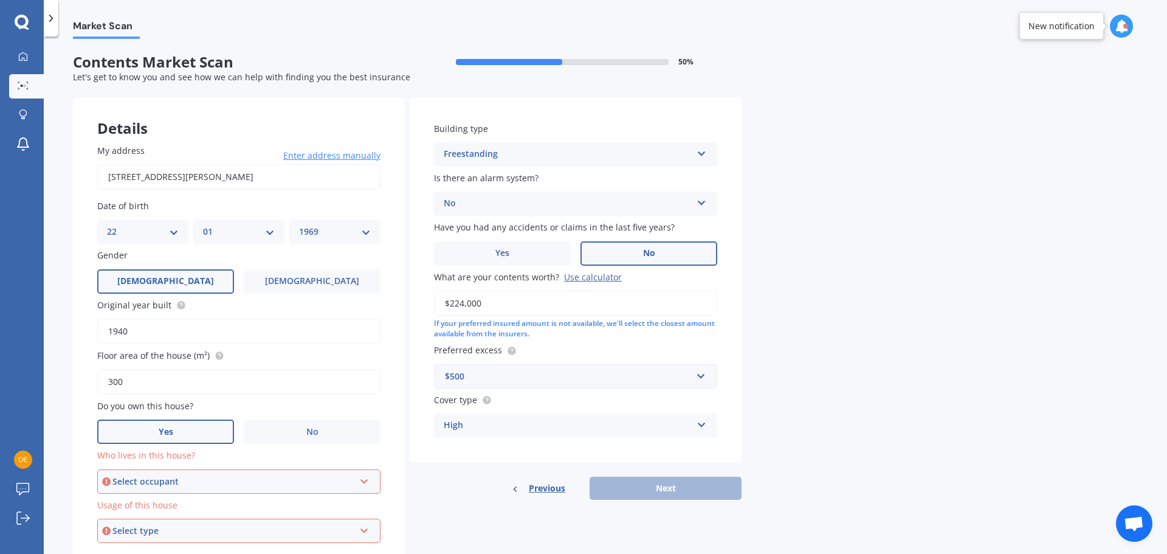
click at [367, 475] on icon at bounding box center [364, 479] width 10 height 9
click at [193, 500] on div "Owner" at bounding box center [239, 505] width 281 height 22
click at [365, 530] on icon at bounding box center [364, 528] width 10 height 9
click at [142, 481] on span "Permanent" at bounding box center [131, 486] width 46 height 12
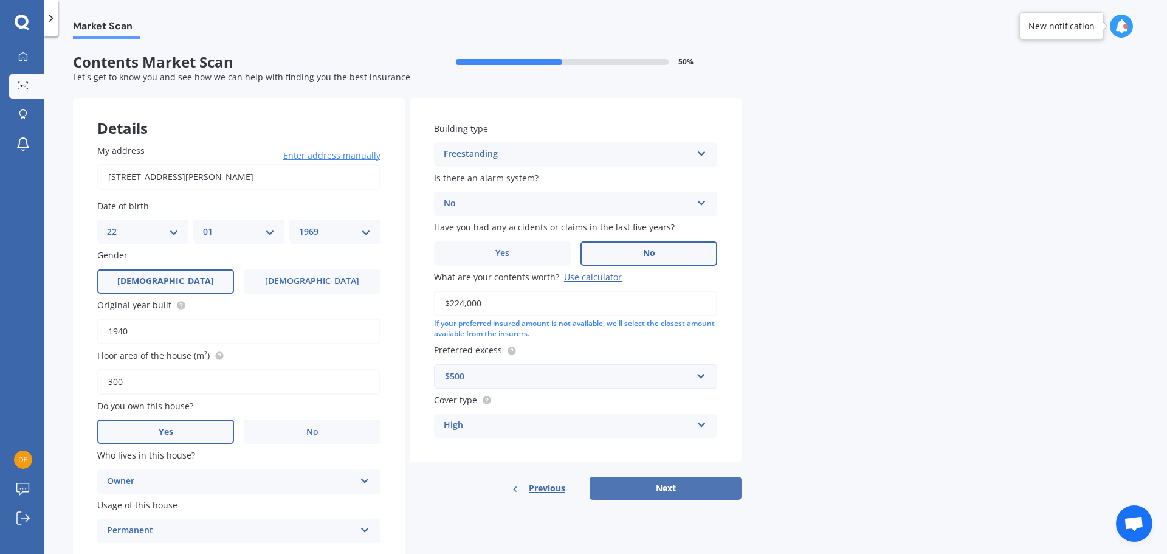
click at [733, 489] on button "Next" at bounding box center [666, 488] width 152 height 23
select select "22"
select select "01"
select select "1969"
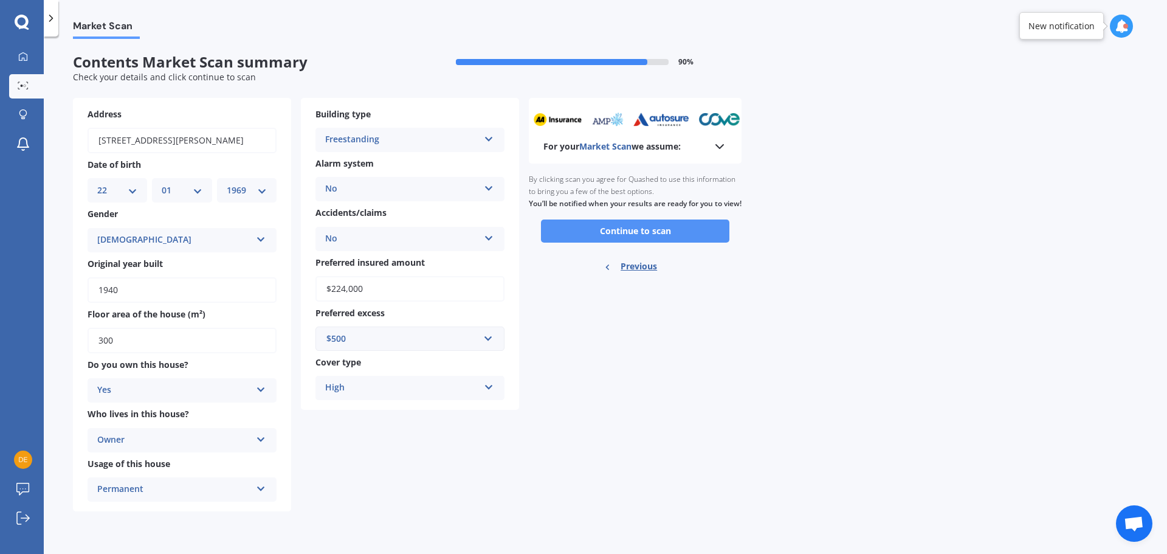
click at [704, 243] on button "Continue to scan" at bounding box center [635, 231] width 188 height 23
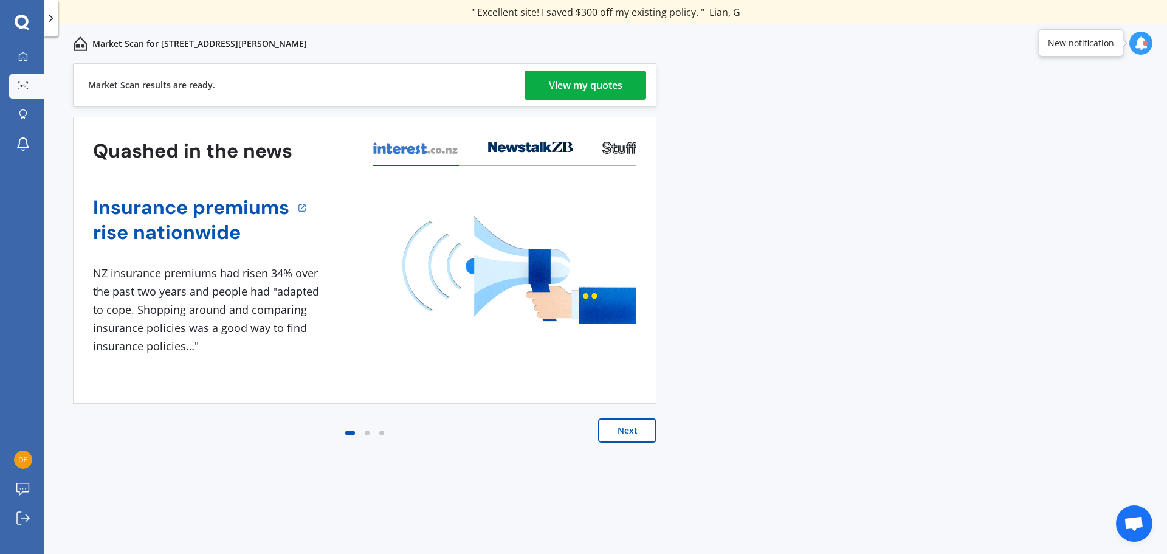
click at [590, 83] on div "View my quotes" at bounding box center [586, 85] width 74 height 29
